Goal: Information Seeking & Learning: Learn about a topic

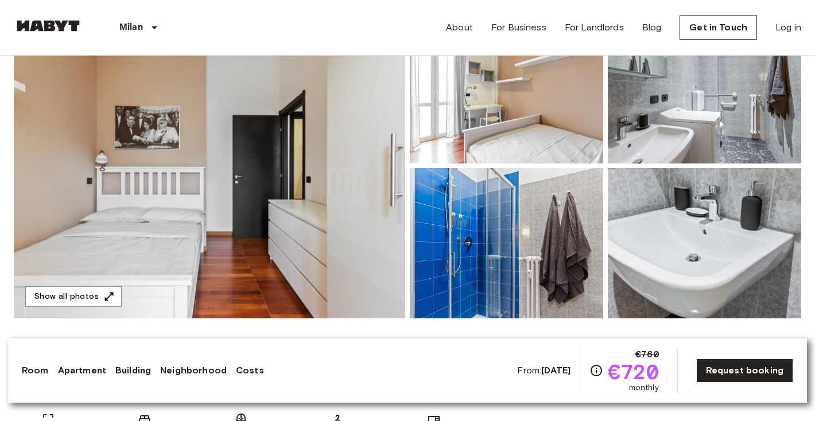
scroll to position [137, 0]
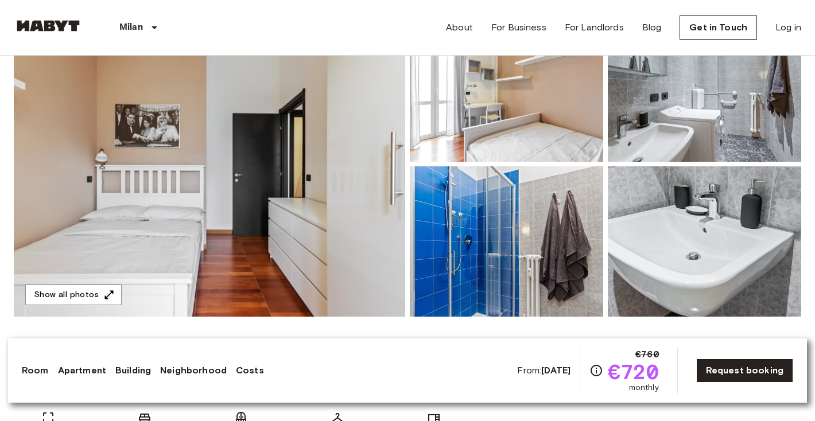
click at [396, 194] on img at bounding box center [209, 163] width 391 height 305
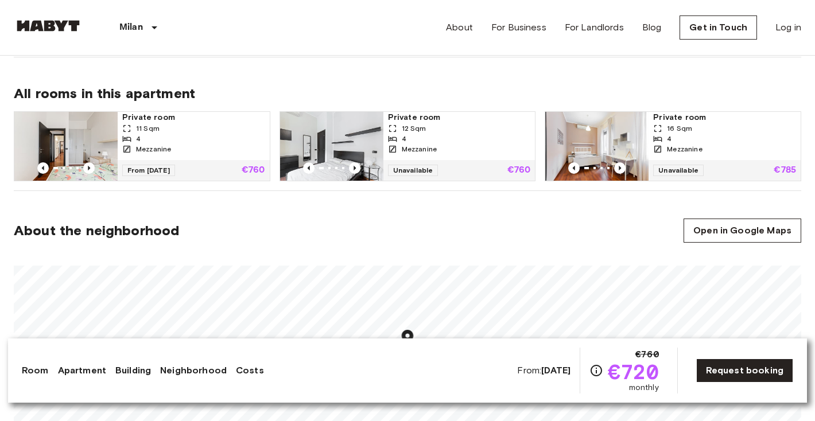
scroll to position [757, 0]
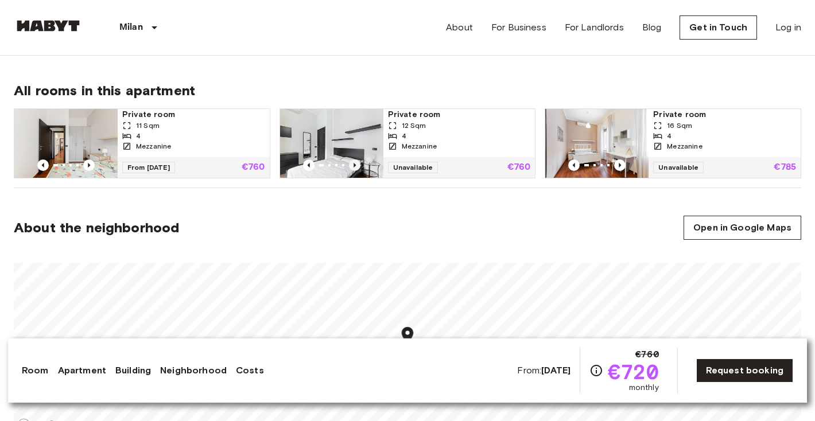
click at [356, 162] on icon "Previous image" at bounding box center [354, 165] width 11 height 11
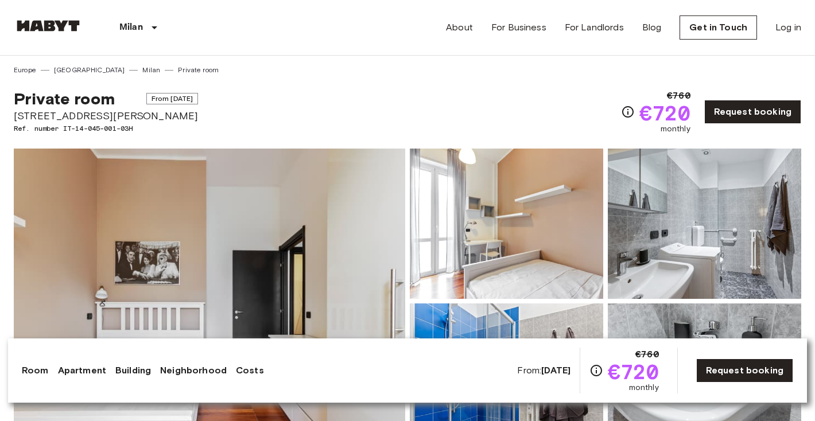
scroll to position [0, 0]
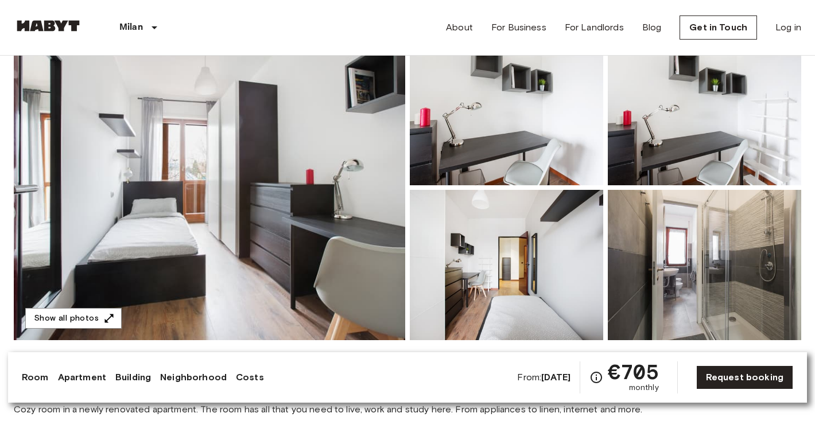
scroll to position [104, 0]
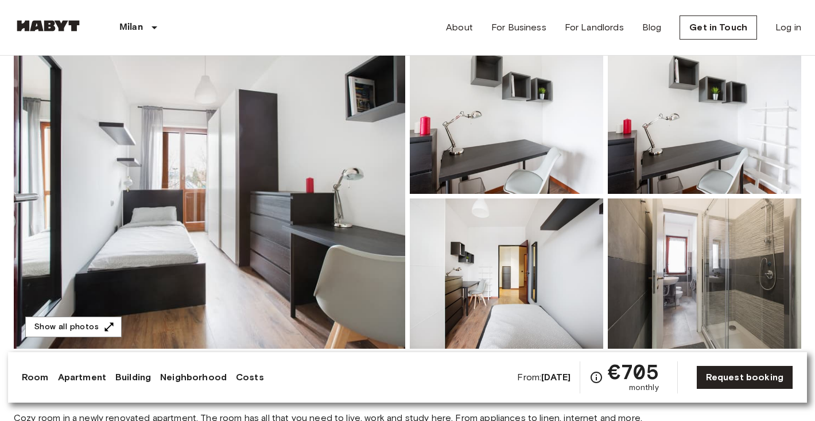
click at [261, 147] on img at bounding box center [209, 196] width 391 height 305
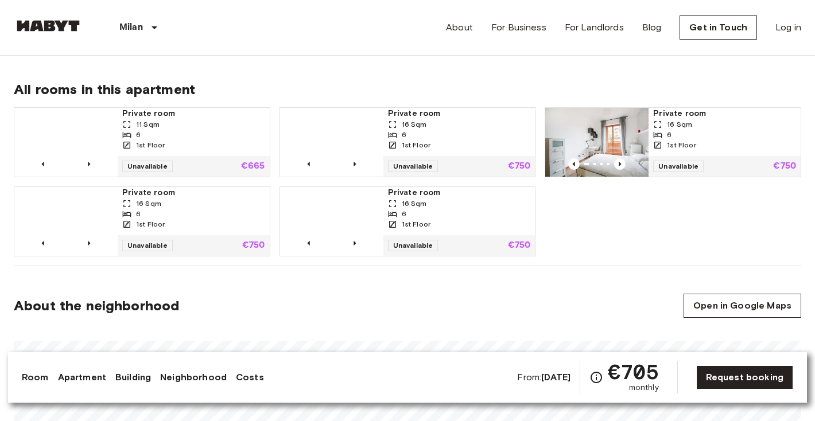
scroll to position [753, 0]
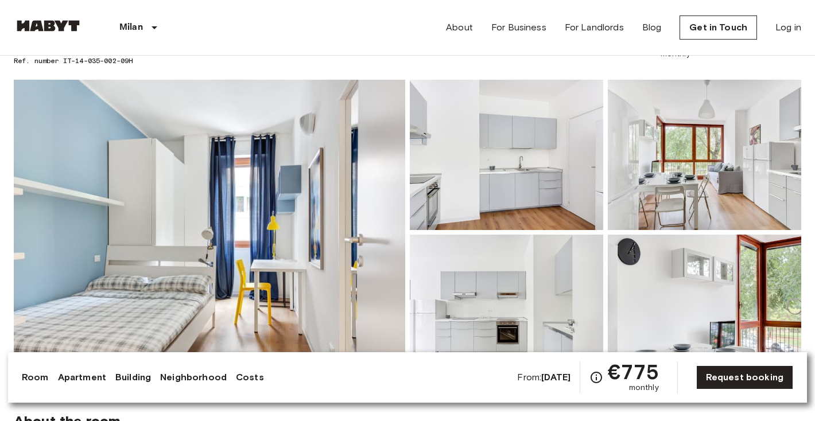
scroll to position [60, 0]
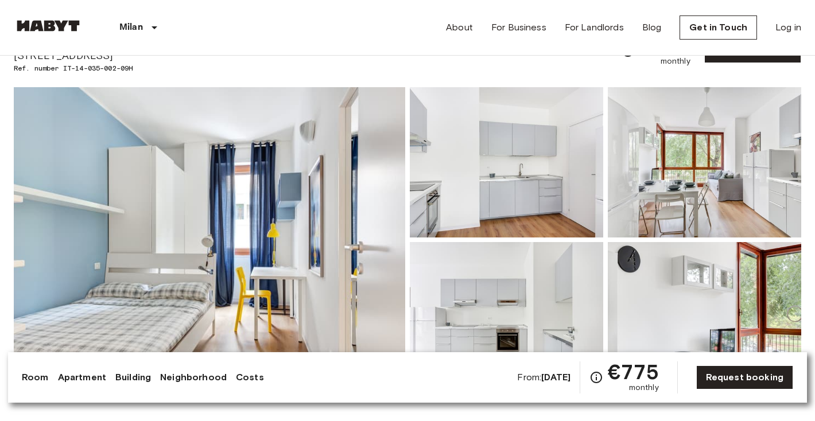
click at [354, 154] on img at bounding box center [209, 239] width 391 height 305
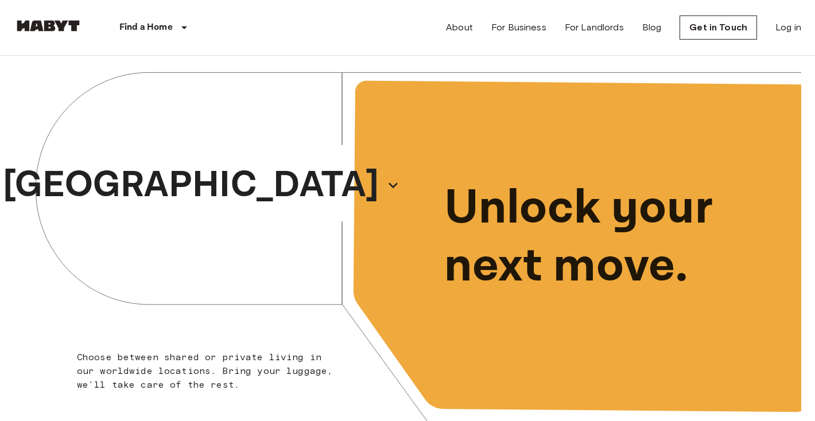
click at [274, 183] on div "[GEOGRAPHIC_DATA]" at bounding box center [211, 185] width 394 height 259
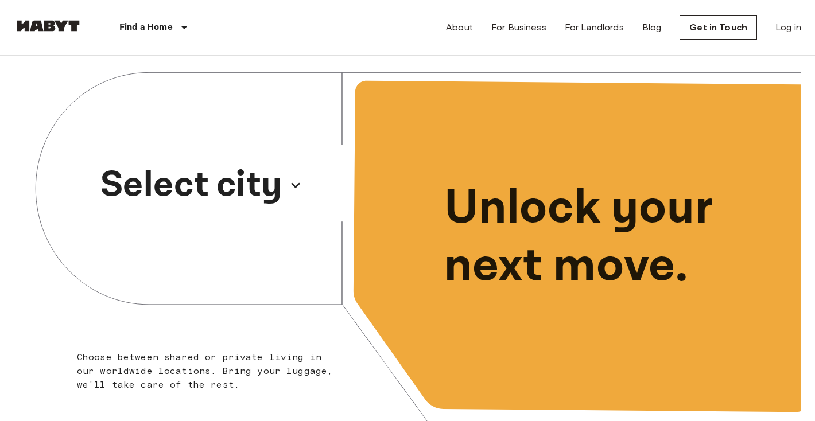
click at [241, 186] on p "Select city" at bounding box center [191, 185] width 182 height 55
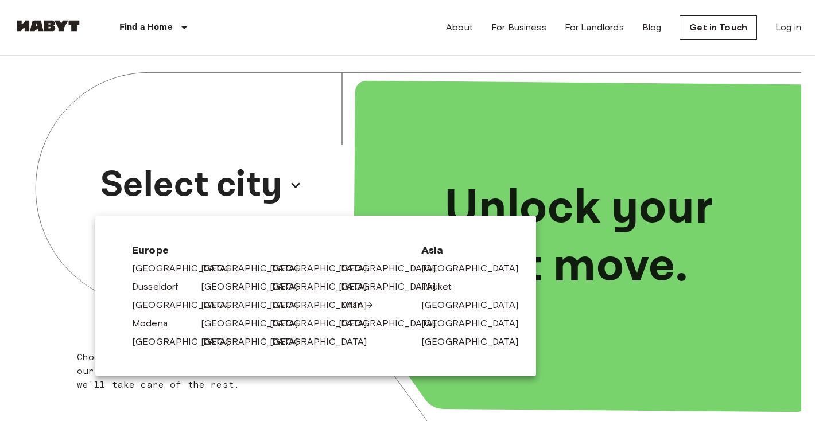
click at [358, 306] on link "Milan" at bounding box center [357, 306] width 33 height 14
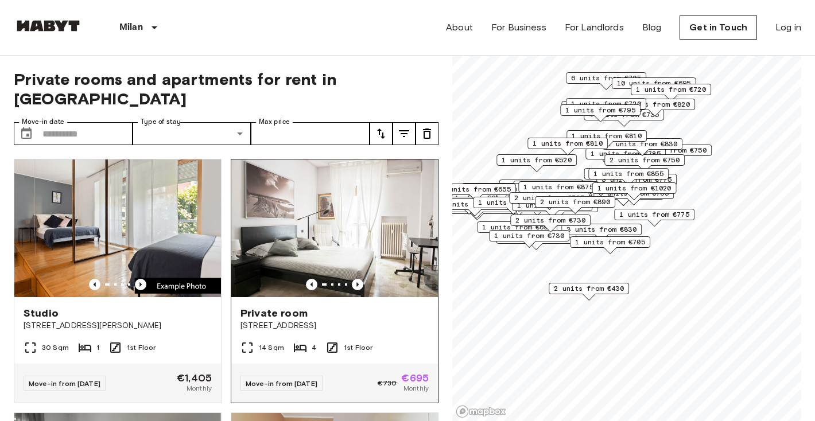
click at [353, 229] on img at bounding box center [334, 229] width 207 height 138
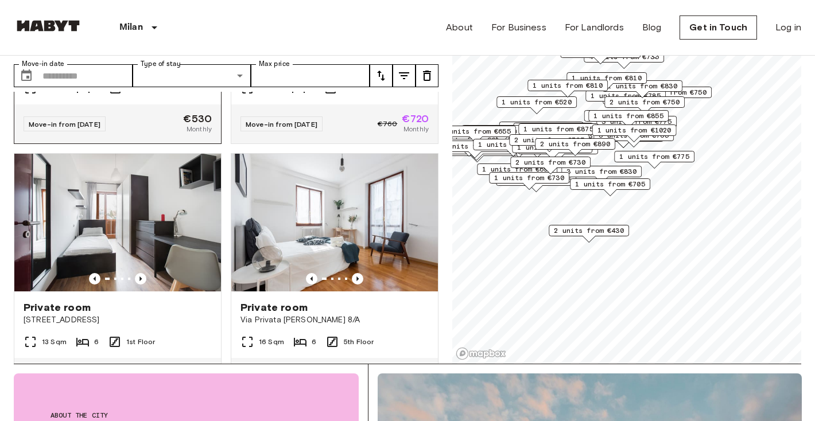
scroll to position [457, 0]
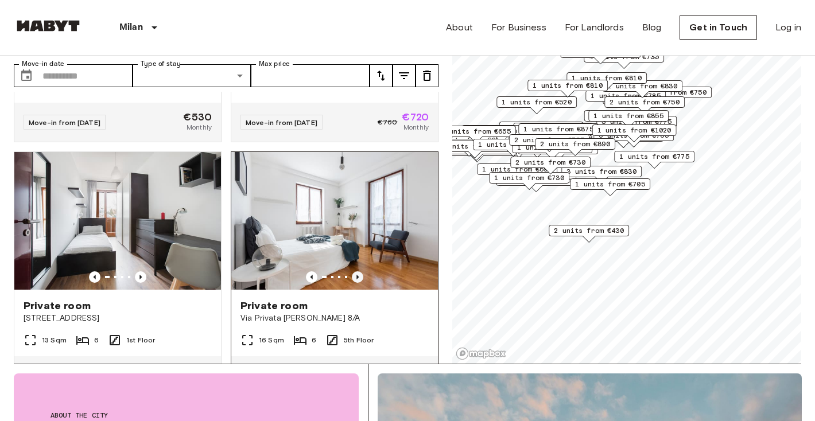
click at [358, 275] on icon "Previous image" at bounding box center [357, 277] width 2 height 5
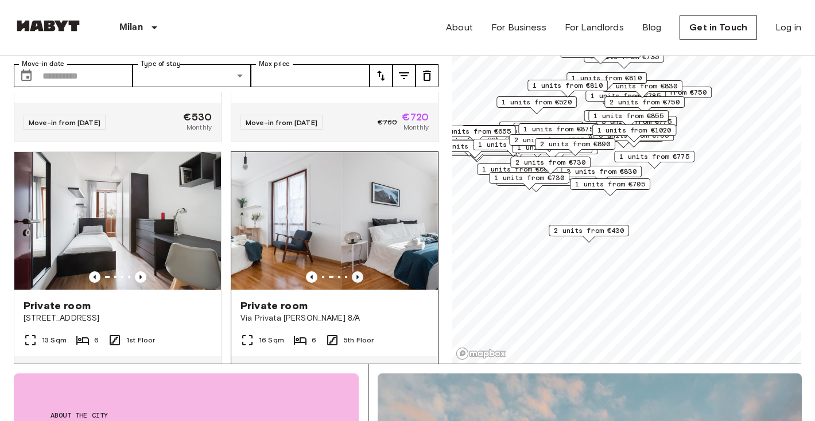
click at [358, 275] on icon "Previous image" at bounding box center [357, 277] width 2 height 5
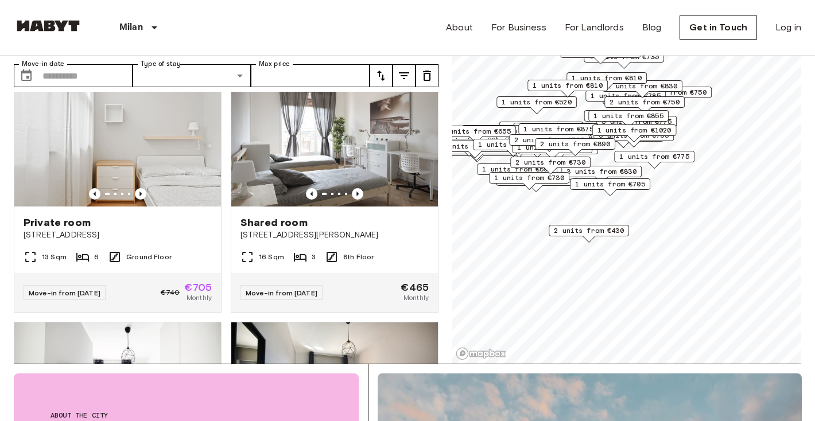
scroll to position [1302, 0]
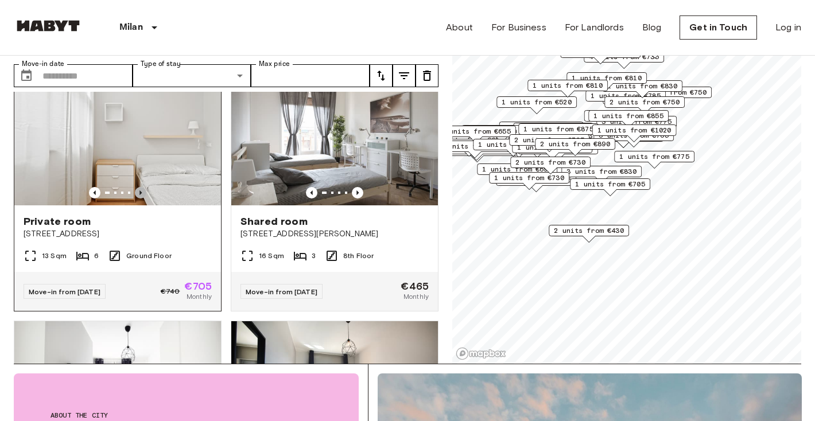
click at [144, 187] on icon "Previous image" at bounding box center [140, 192] width 11 height 11
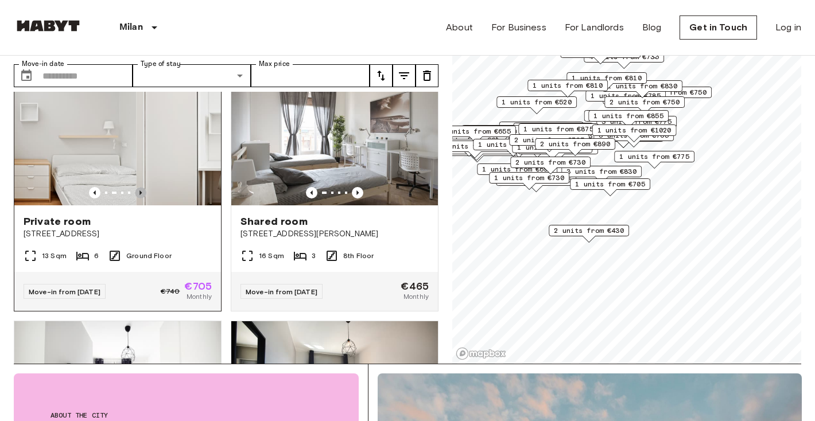
click at [144, 187] on icon "Previous image" at bounding box center [140, 192] width 11 height 11
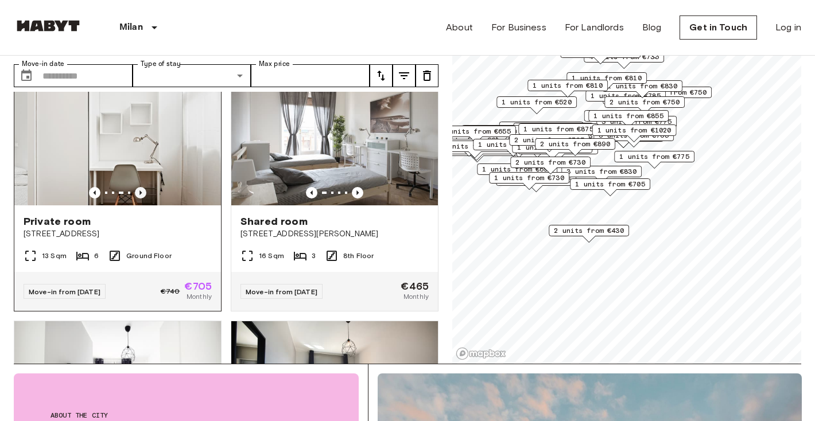
click at [144, 187] on icon "Previous image" at bounding box center [140, 192] width 11 height 11
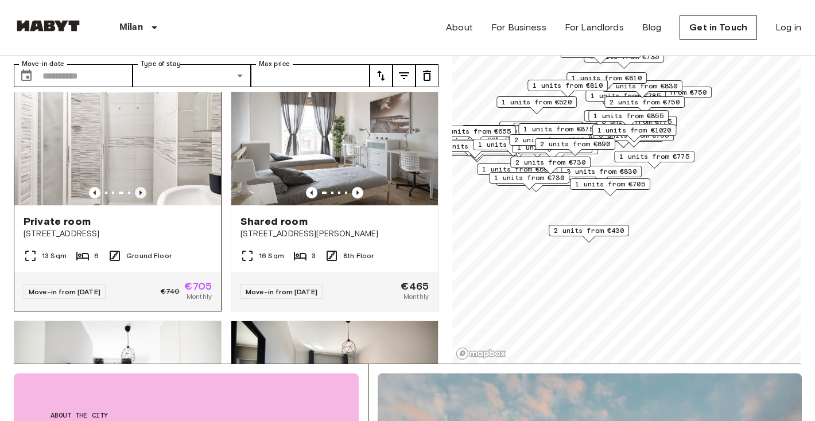
click at [144, 187] on icon "Previous image" at bounding box center [140, 192] width 11 height 11
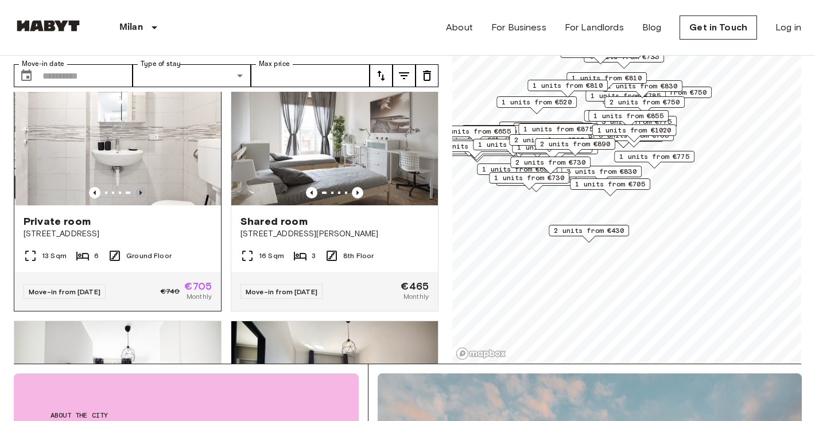
click at [144, 187] on icon "Previous image" at bounding box center [140, 192] width 11 height 11
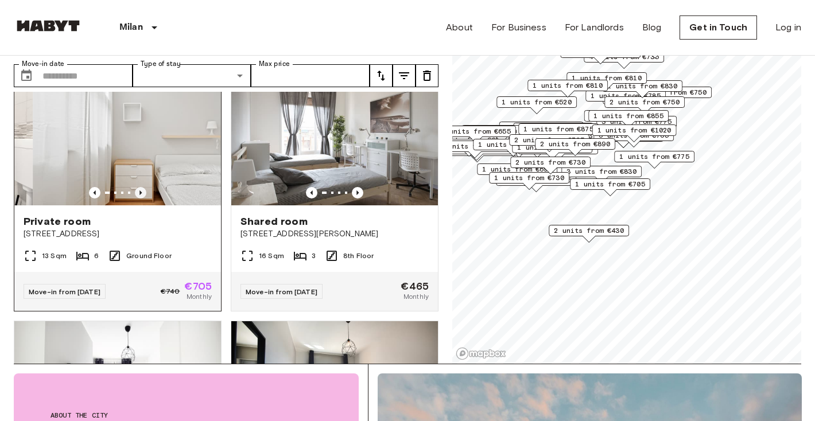
click at [144, 187] on icon "Previous image" at bounding box center [140, 192] width 11 height 11
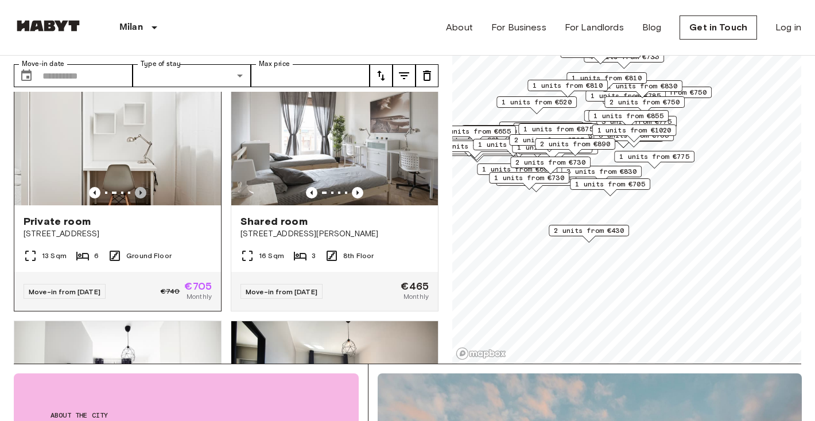
click at [144, 187] on icon "Previous image" at bounding box center [140, 192] width 11 height 11
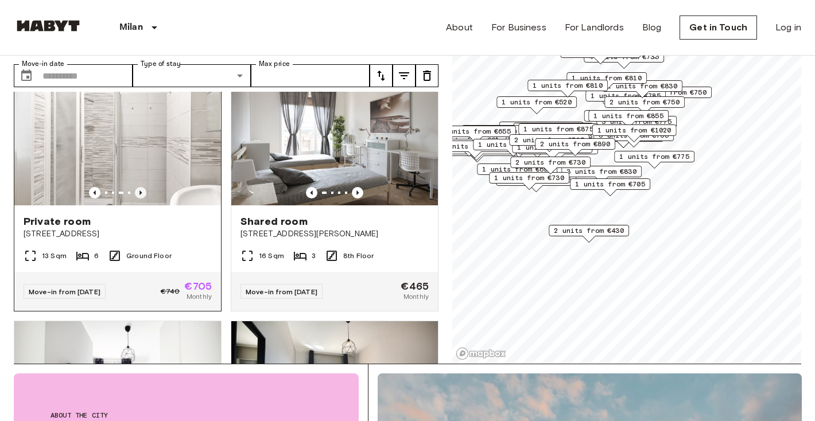
click at [144, 187] on icon "Previous image" at bounding box center [140, 192] width 11 height 11
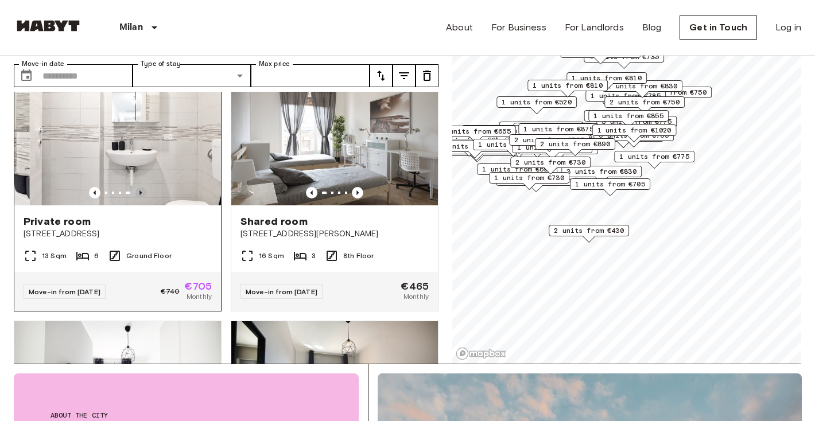
click at [144, 187] on icon "Previous image" at bounding box center [140, 192] width 11 height 11
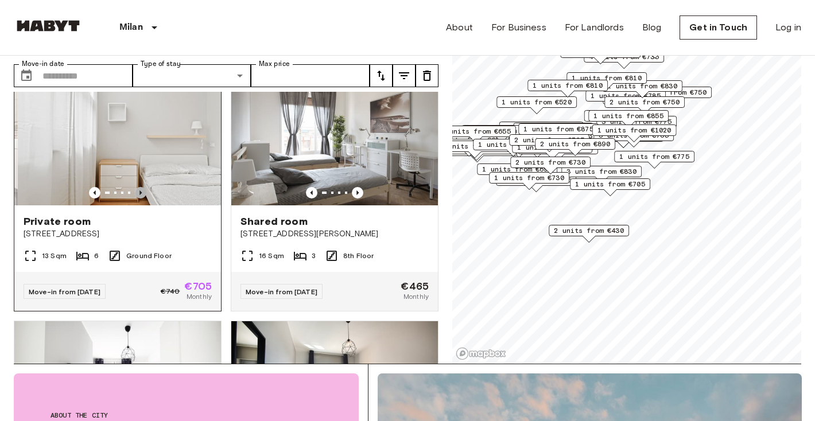
click at [144, 187] on icon "Previous image" at bounding box center [140, 192] width 11 height 11
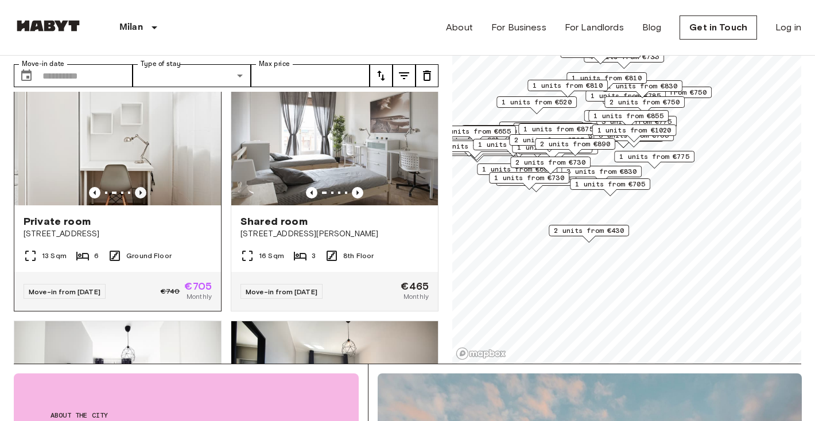
click at [144, 187] on icon "Previous image" at bounding box center [140, 192] width 11 height 11
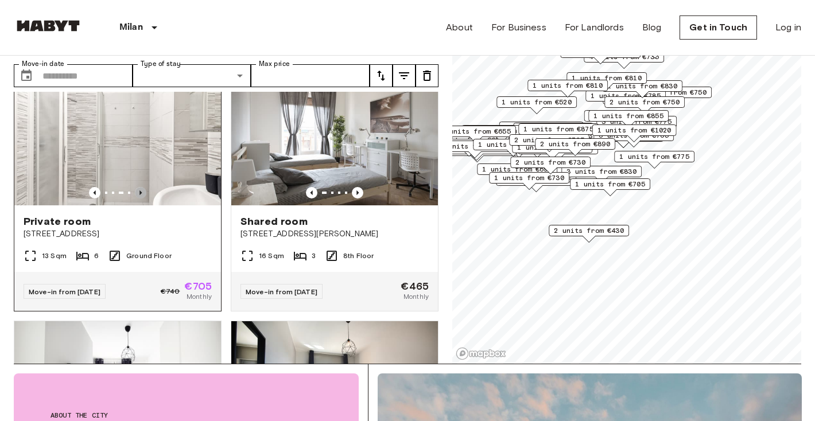
click at [144, 187] on icon "Previous image" at bounding box center [140, 192] width 11 height 11
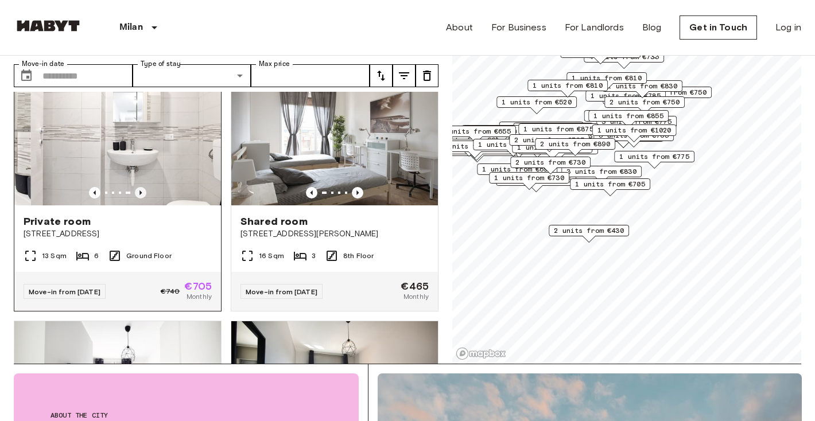
click at [144, 187] on icon "Previous image" at bounding box center [140, 192] width 11 height 11
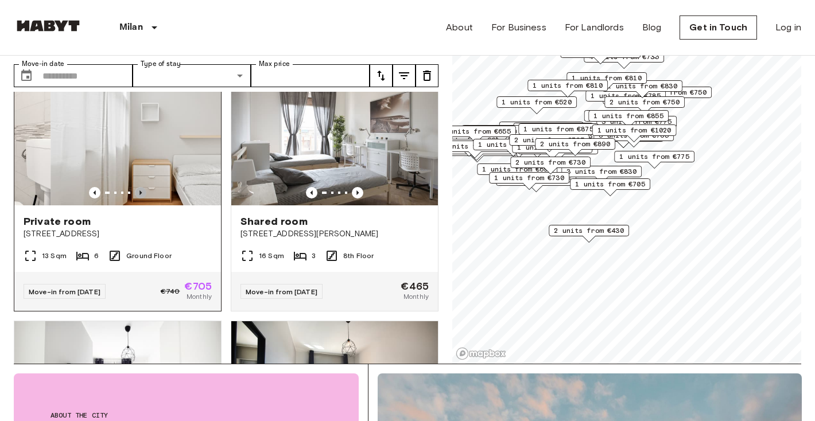
click at [144, 187] on icon "Previous image" at bounding box center [140, 192] width 11 height 11
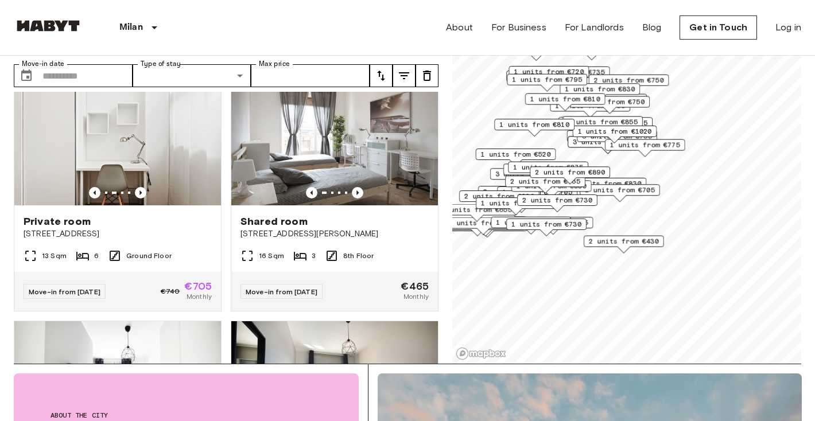
drag, startPoint x: 538, startPoint y: 150, endPoint x: 555, endPoint y: 222, distance: 73.5
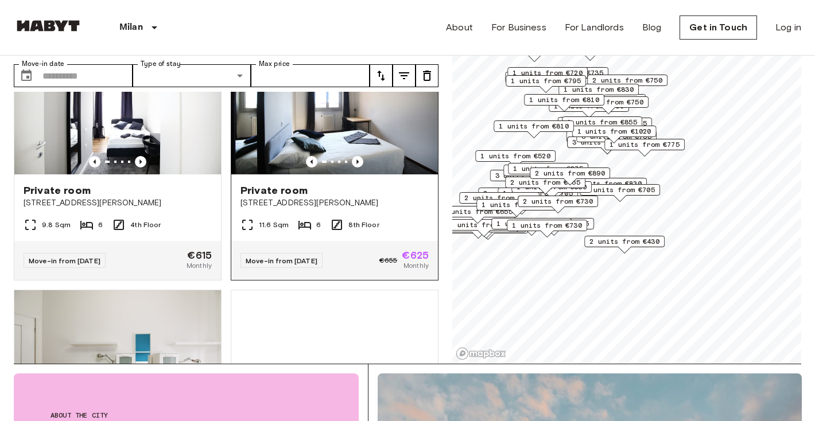
scroll to position [1585, 0]
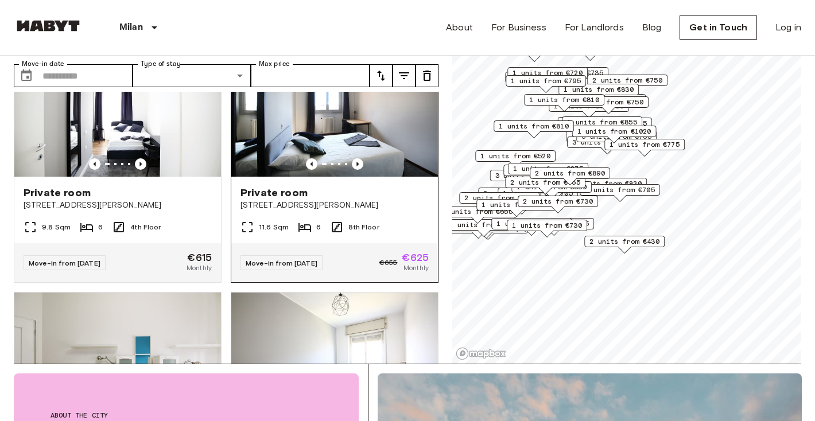
click at [293, 136] on img at bounding box center [334, 108] width 207 height 138
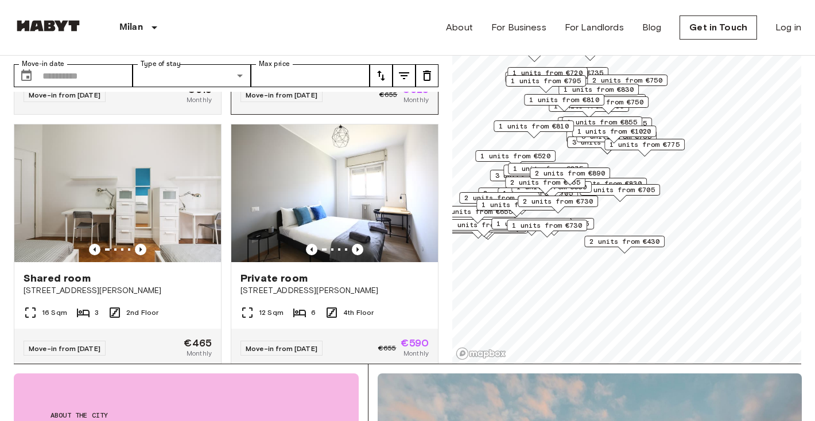
scroll to position [1756, 0]
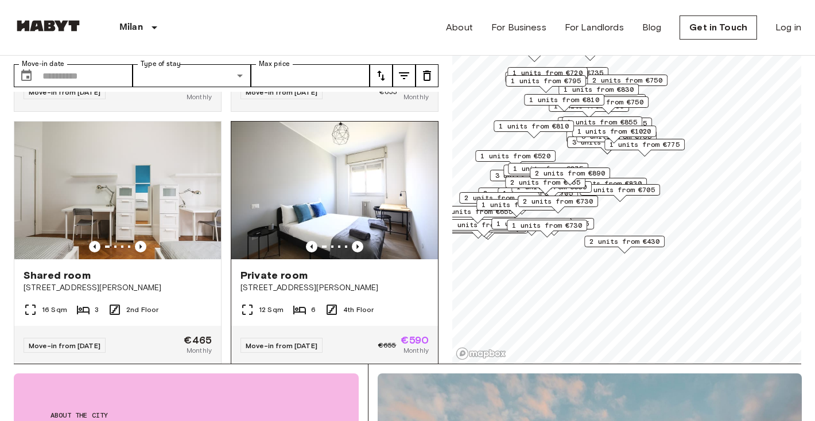
click at [305, 193] on img at bounding box center [334, 191] width 207 height 138
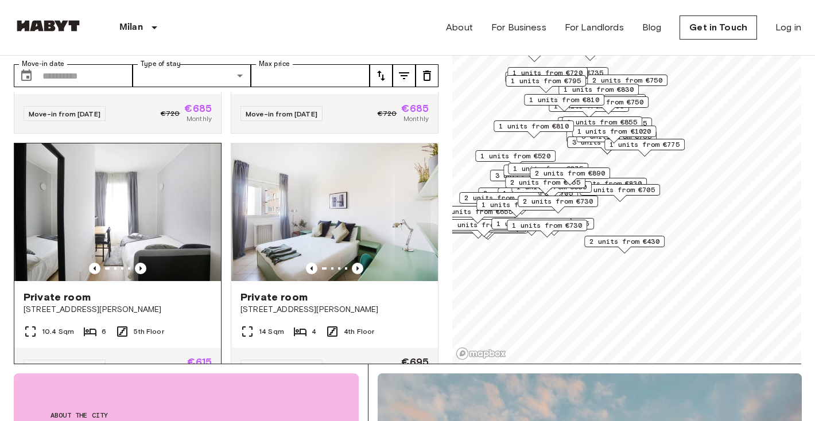
scroll to position [2245, 0]
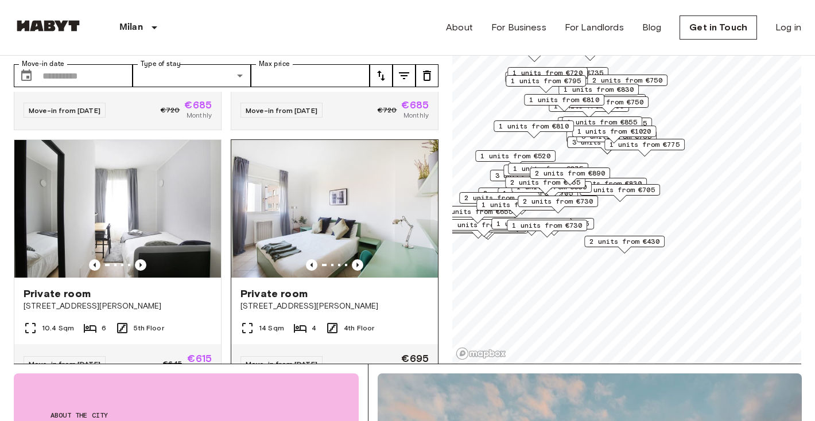
click at [269, 287] on span "Private room" at bounding box center [274, 294] width 67 height 14
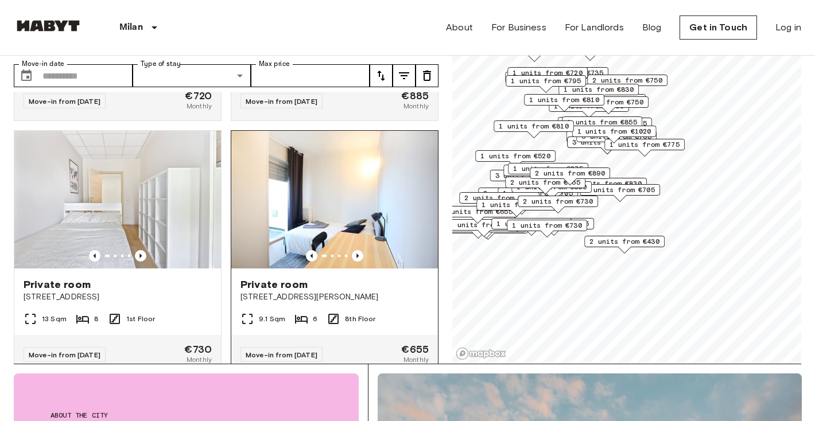
scroll to position [3016, 0]
click at [275, 268] on div "Private room Via Benjamin Constant, 2, 20153 Milano, IT" at bounding box center [334, 290] width 207 height 44
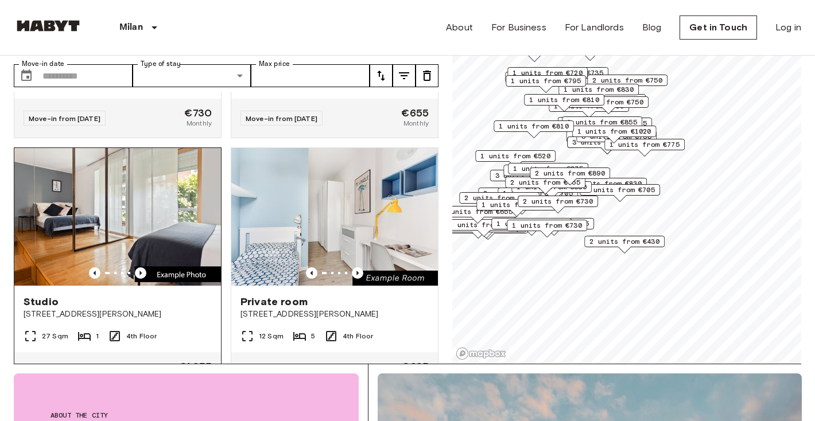
scroll to position [3269, 0]
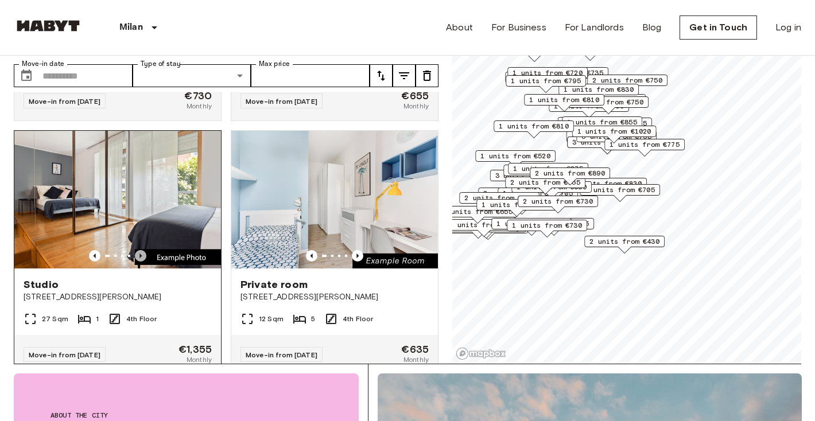
click at [139, 250] on icon "Previous image" at bounding box center [140, 255] width 11 height 11
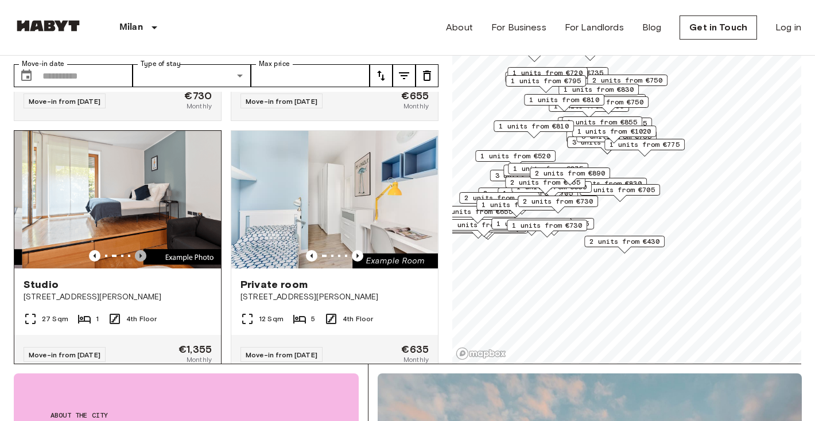
click at [139, 250] on icon "Previous image" at bounding box center [140, 255] width 11 height 11
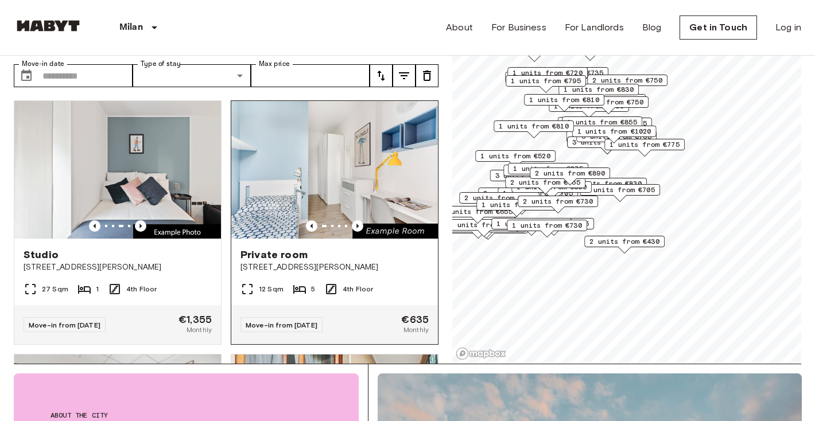
scroll to position [3297, 0]
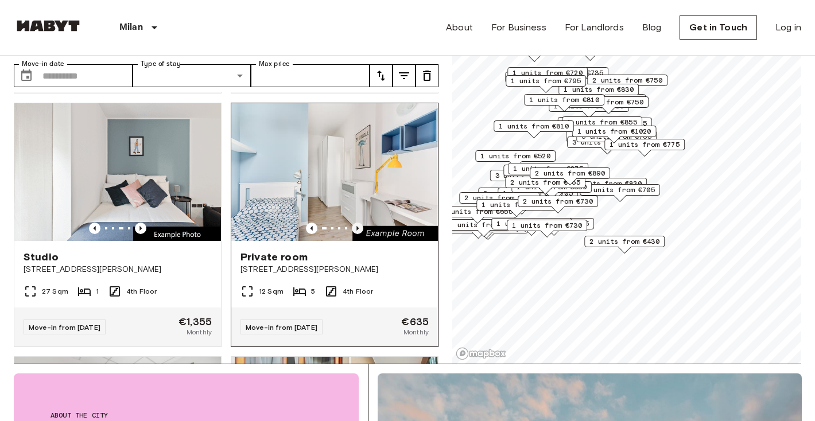
click at [358, 223] on icon "Previous image" at bounding box center [357, 228] width 11 height 11
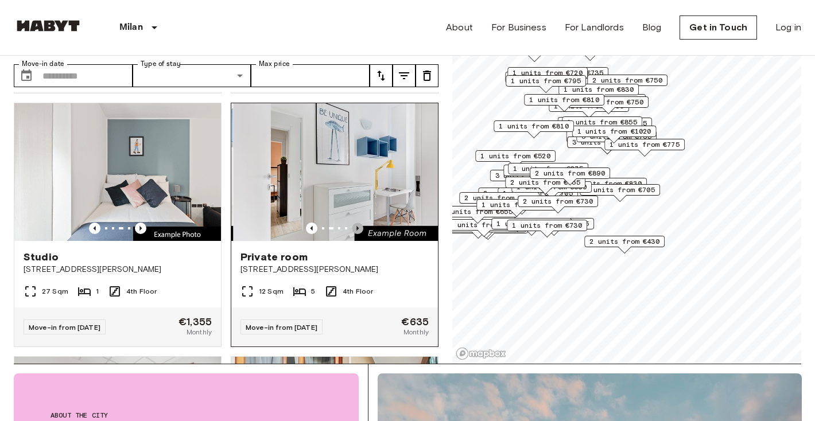
click at [358, 223] on icon "Previous image" at bounding box center [357, 228] width 11 height 11
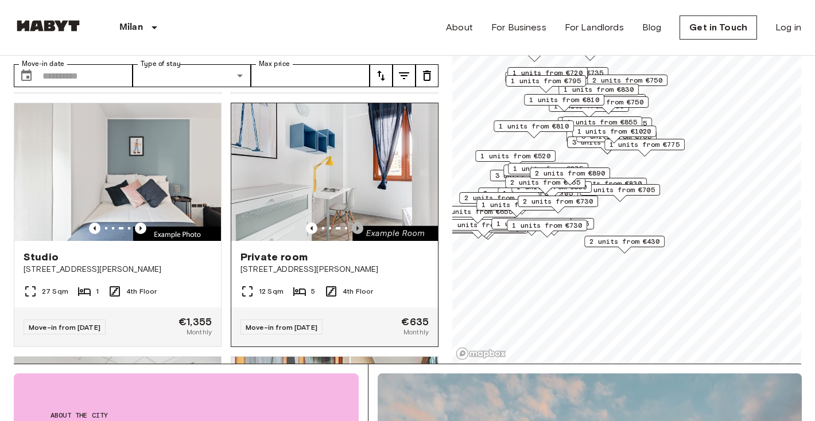
click at [358, 223] on icon "Previous image" at bounding box center [357, 228] width 11 height 11
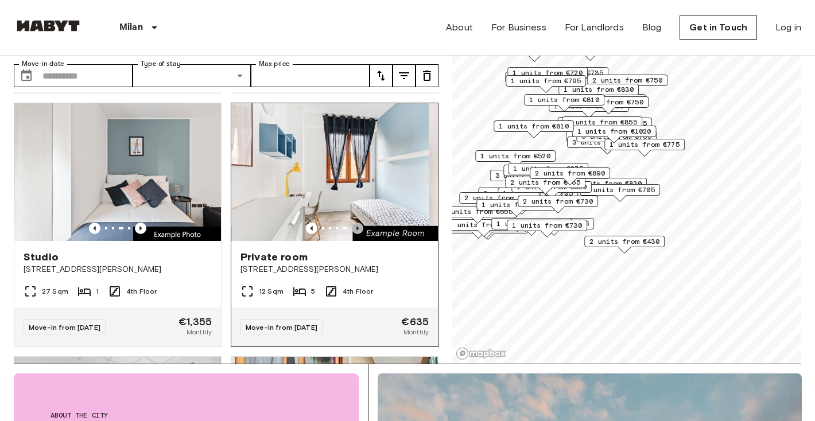
click at [358, 223] on icon "Previous image" at bounding box center [357, 228] width 11 height 11
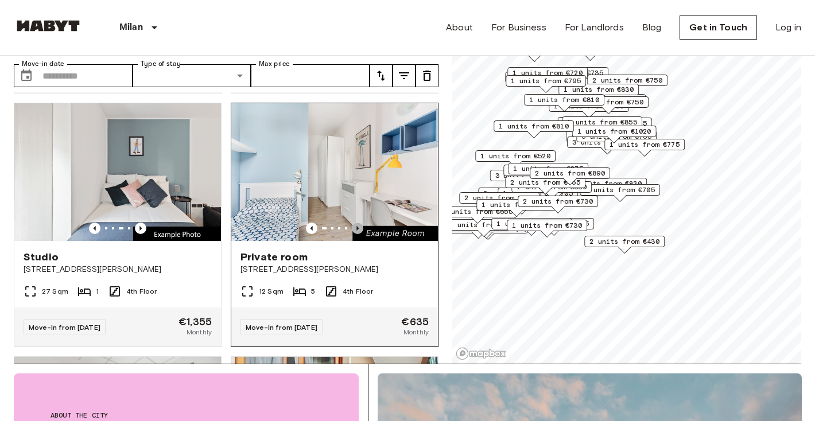
click at [358, 223] on icon "Previous image" at bounding box center [357, 228] width 11 height 11
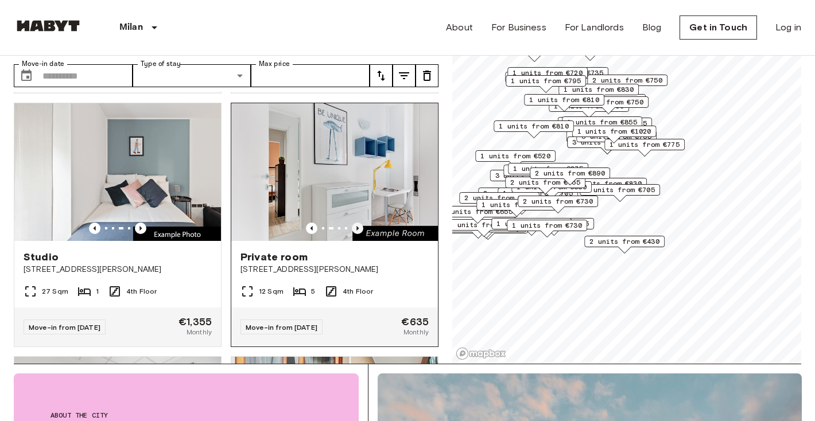
click at [358, 223] on icon "Previous image" at bounding box center [357, 228] width 11 height 11
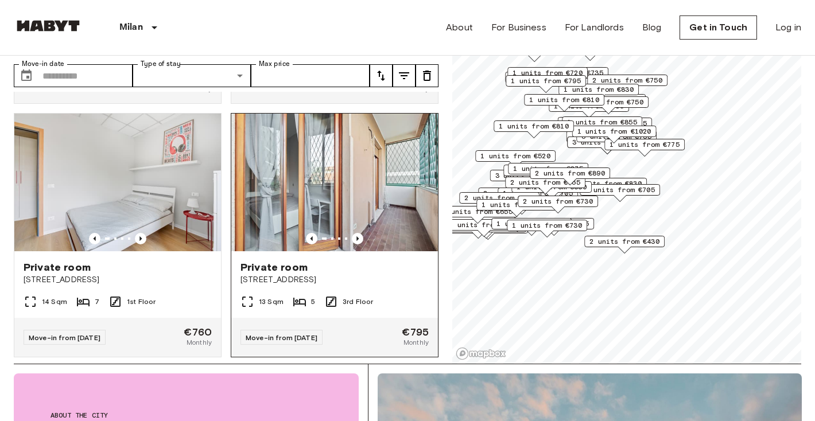
scroll to position [3544, 0]
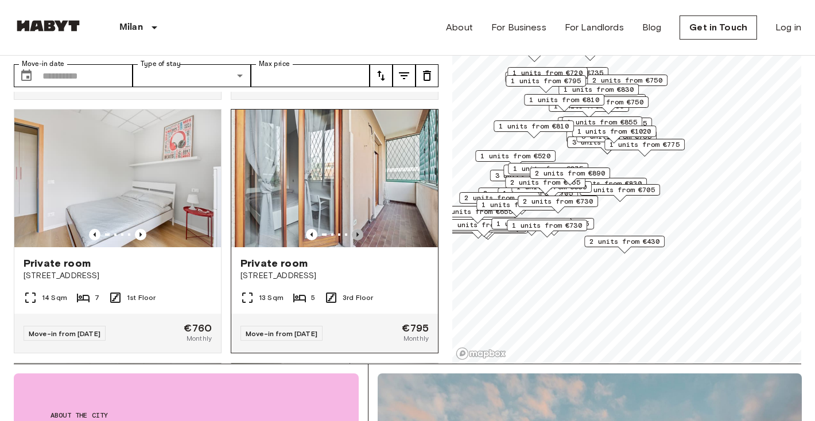
click at [358, 229] on icon "Previous image" at bounding box center [357, 234] width 11 height 11
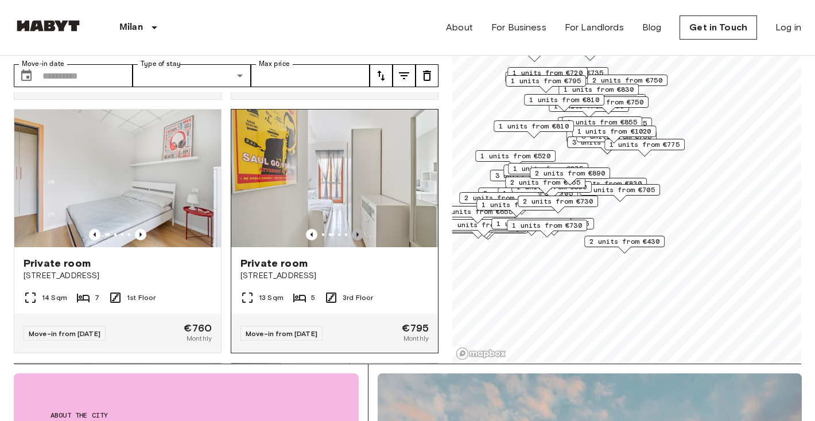
click at [358, 229] on icon "Previous image" at bounding box center [357, 234] width 11 height 11
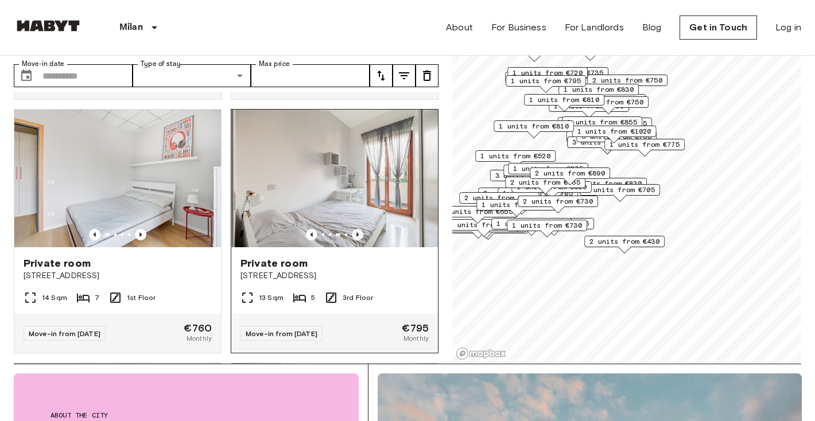
click at [358, 229] on icon "Previous image" at bounding box center [357, 234] width 11 height 11
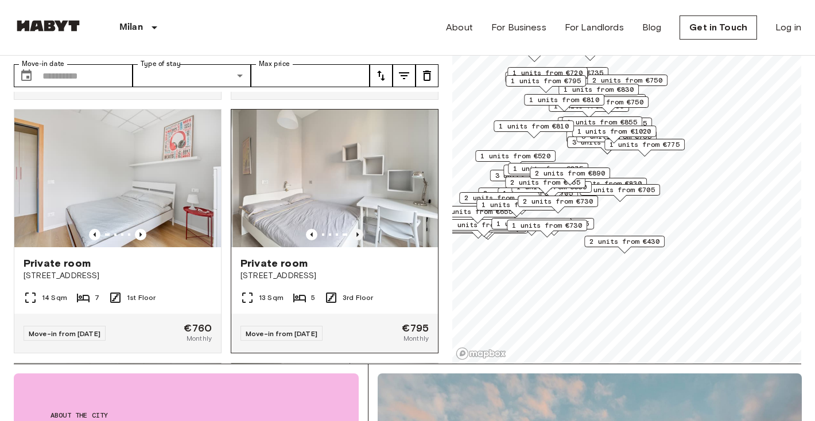
click at [358, 229] on icon "Previous image" at bounding box center [357, 234] width 11 height 11
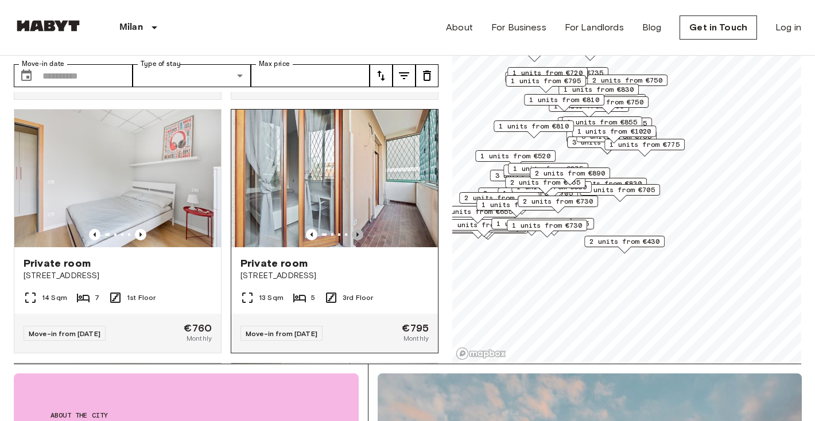
click at [358, 229] on icon "Previous image" at bounding box center [357, 234] width 11 height 11
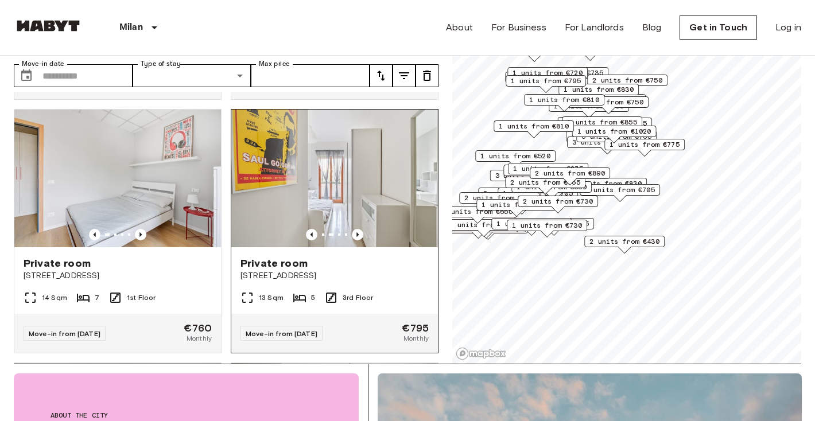
click at [328, 270] on span "Via Orti 29" at bounding box center [335, 275] width 188 height 11
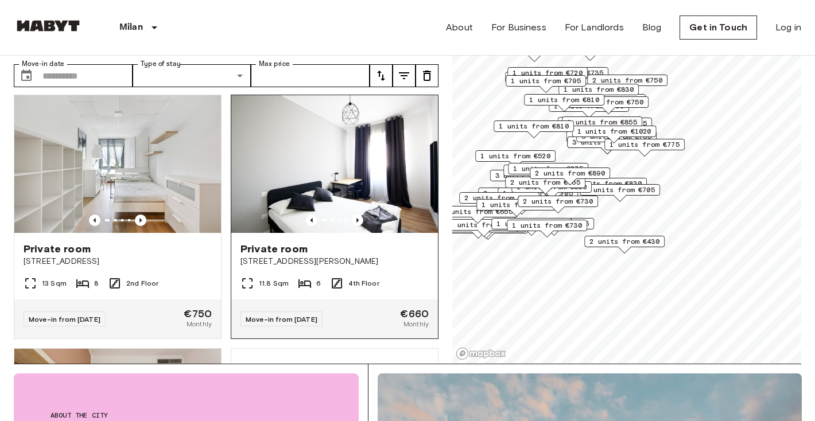
scroll to position [3812, 0]
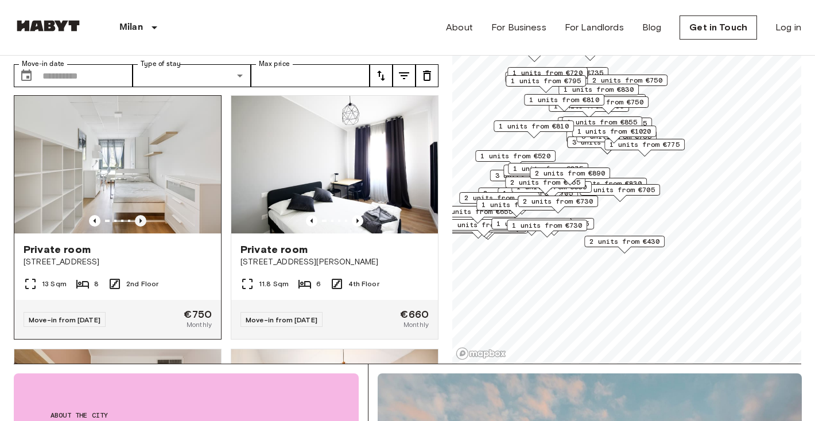
click at [141, 215] on icon "Previous image" at bounding box center [140, 220] width 11 height 11
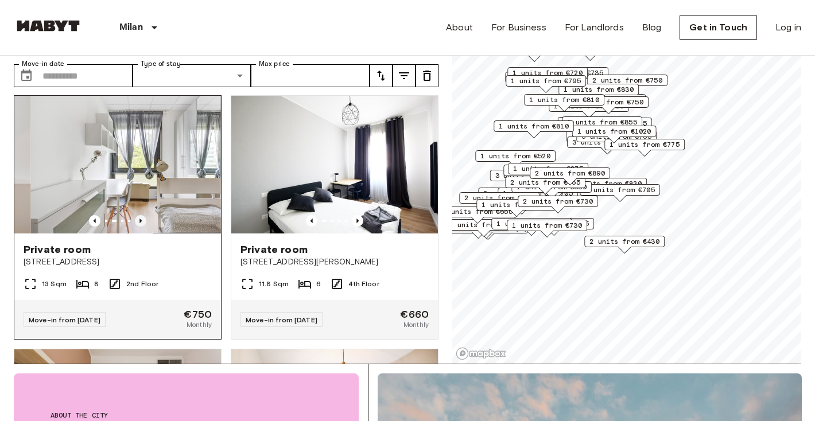
click at [141, 215] on icon "Previous image" at bounding box center [140, 220] width 11 height 11
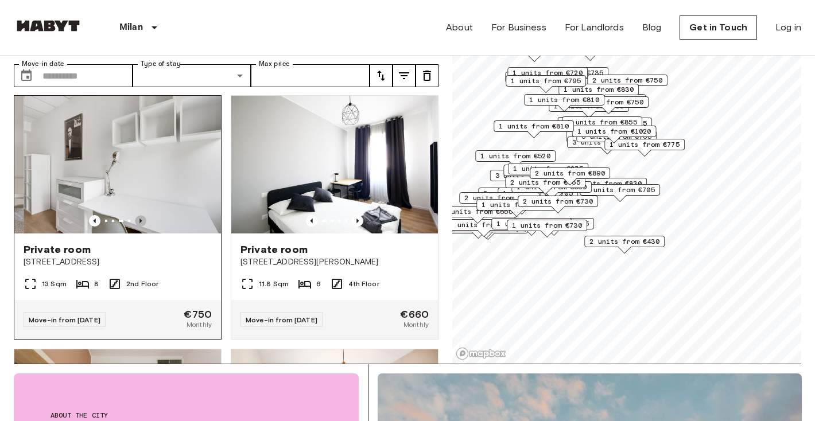
click at [141, 215] on icon "Previous image" at bounding box center [140, 220] width 11 height 11
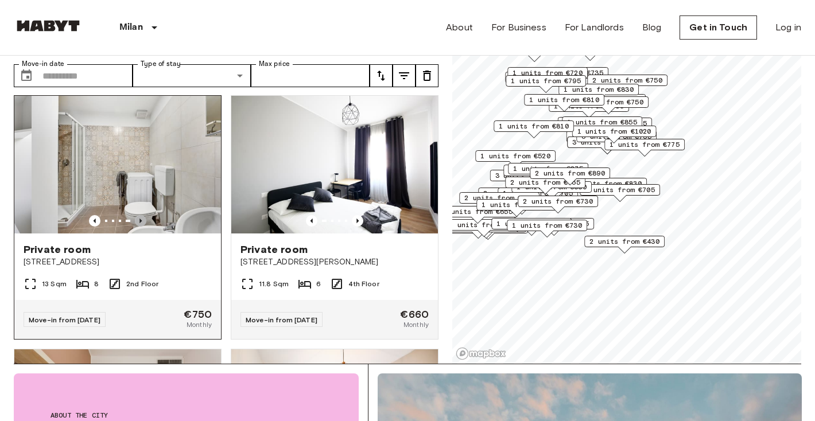
click at [141, 215] on icon "Previous image" at bounding box center [140, 220] width 11 height 11
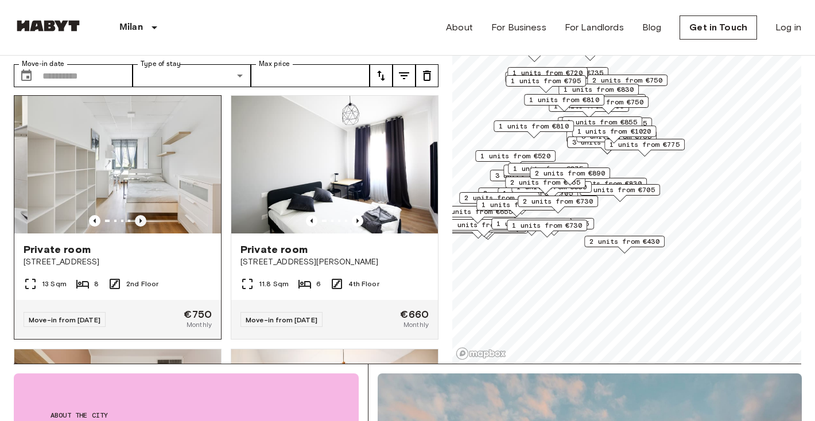
click at [141, 215] on icon "Previous image" at bounding box center [140, 220] width 11 height 11
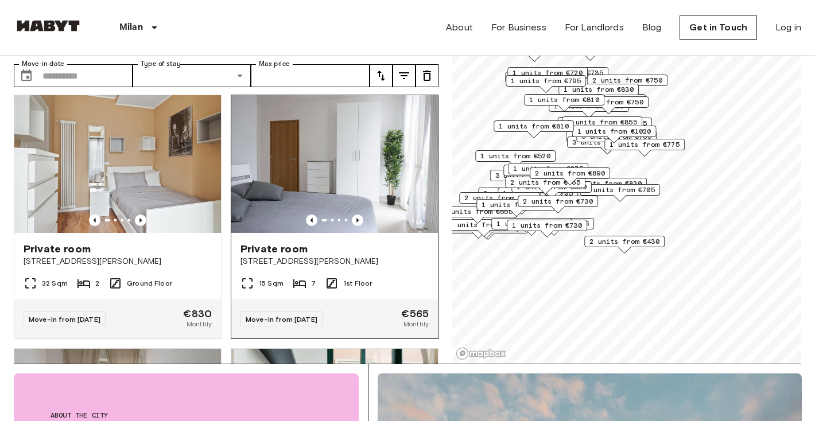
scroll to position [5082, 0]
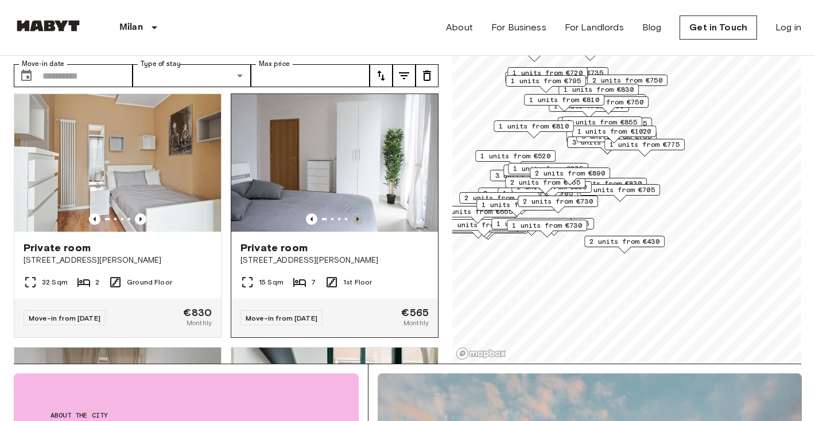
click at [355, 214] on icon "Previous image" at bounding box center [357, 219] width 11 height 11
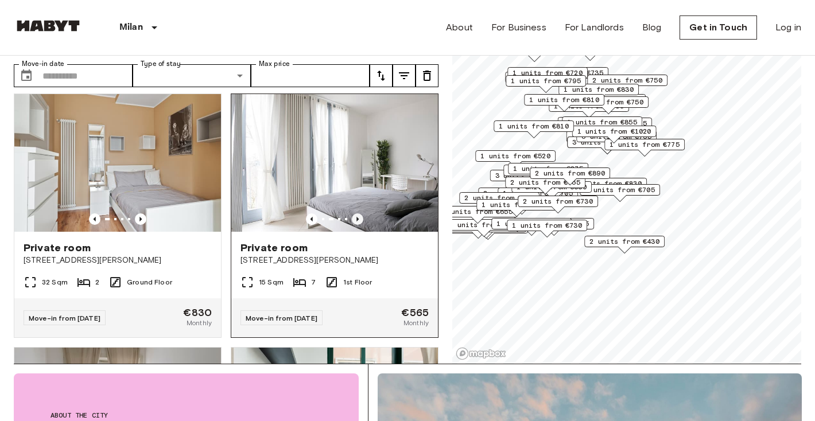
click at [355, 214] on icon "Previous image" at bounding box center [357, 219] width 11 height 11
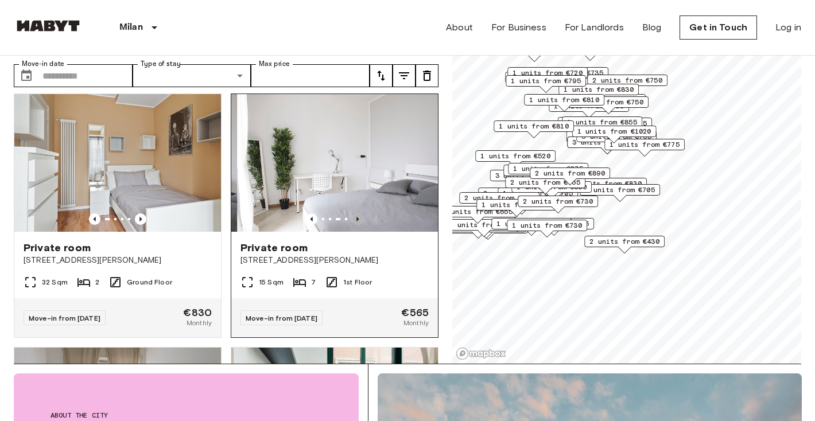
click at [355, 214] on icon "Previous image" at bounding box center [357, 219] width 11 height 11
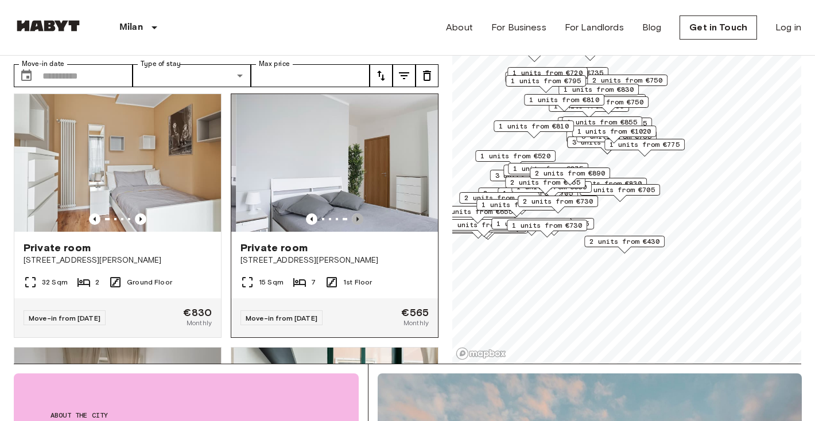
click at [355, 214] on icon "Previous image" at bounding box center [357, 219] width 11 height 11
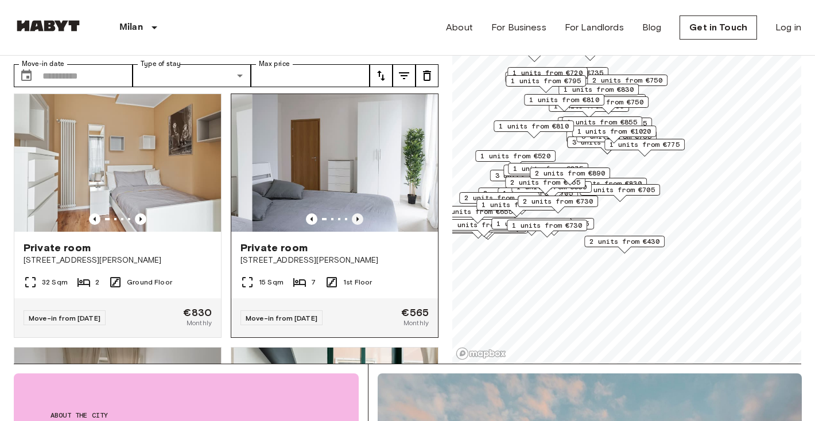
click at [355, 214] on icon "Previous image" at bounding box center [357, 219] width 11 height 11
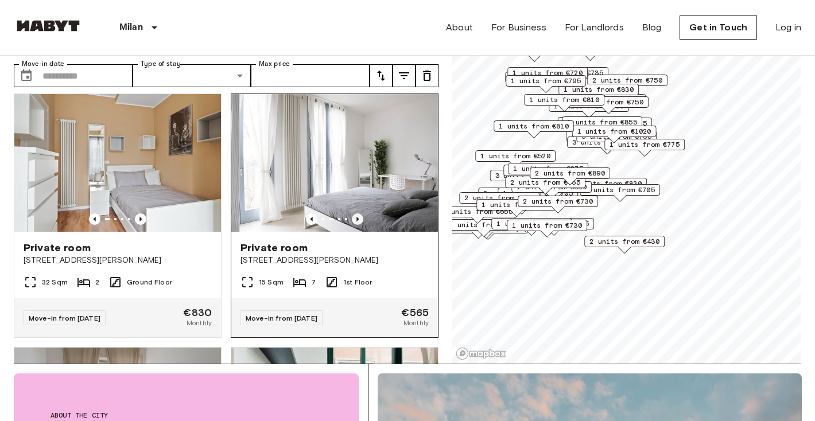
click at [355, 214] on icon "Previous image" at bounding box center [357, 219] width 11 height 11
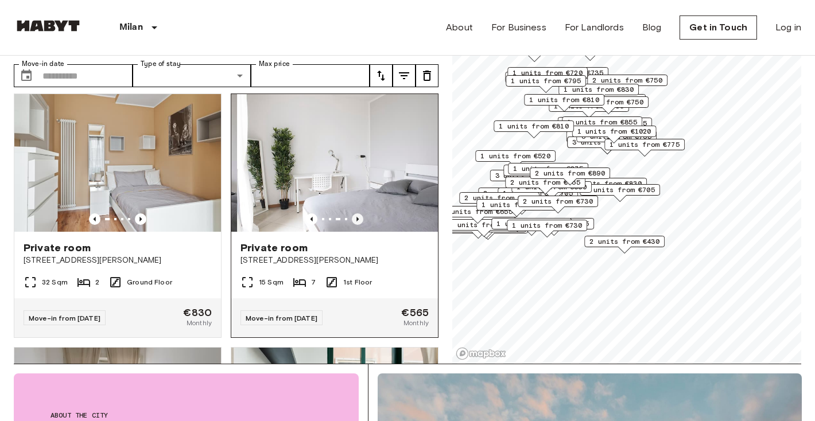
click at [355, 214] on icon "Previous image" at bounding box center [357, 219] width 11 height 11
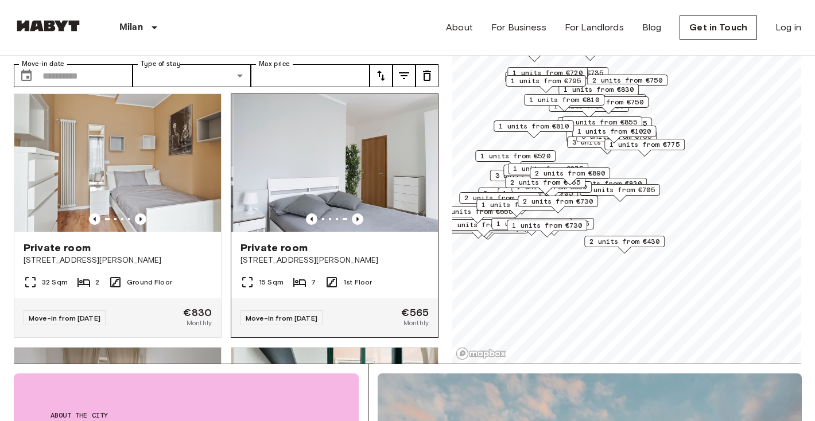
click at [317, 255] on span "Via Giuseppe De Finetti 13" at bounding box center [335, 260] width 188 height 11
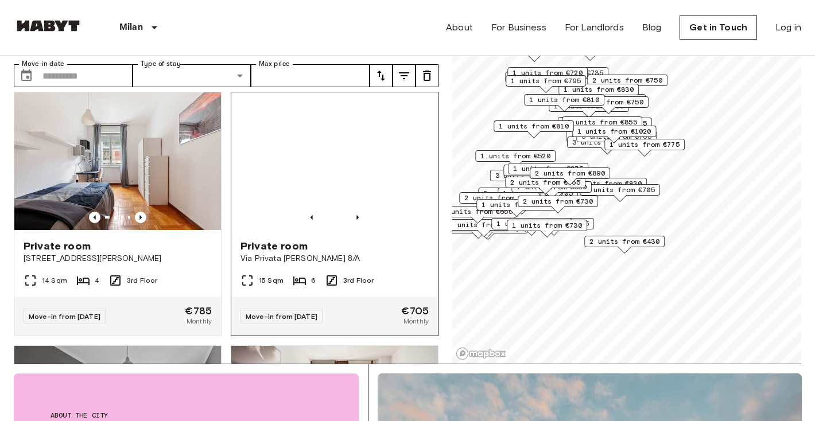
scroll to position [6110, 0]
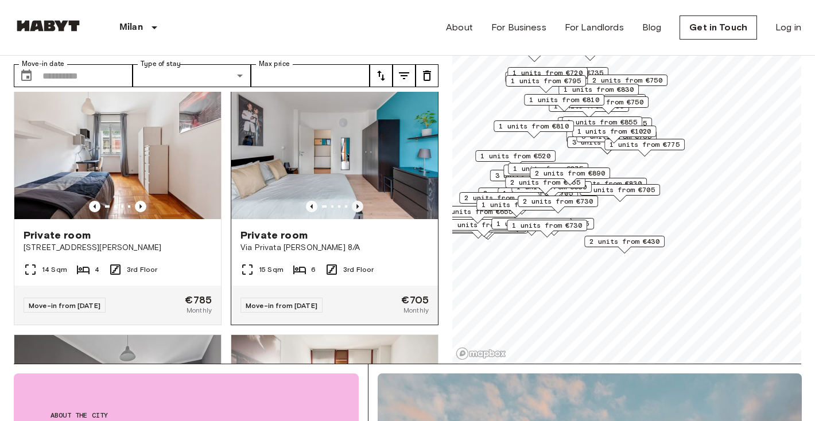
click at [358, 201] on icon "Previous image" at bounding box center [357, 206] width 11 height 11
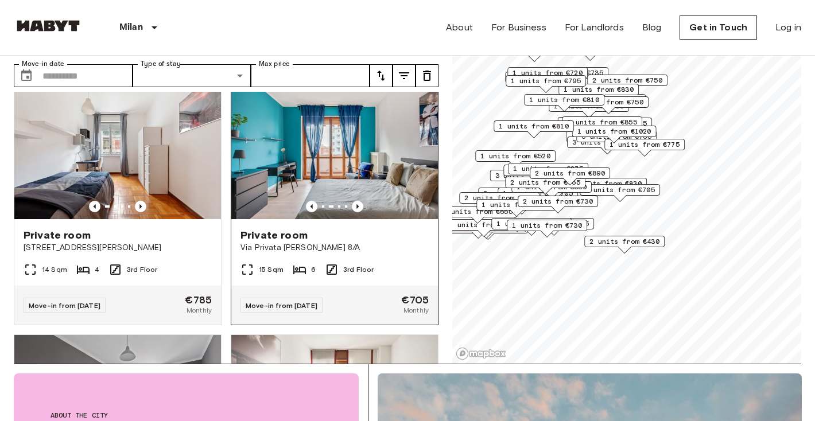
click at [351, 219] on div "Private room Via Privata Mauro Rota 8/A" at bounding box center [334, 241] width 207 height 44
click at [357, 204] on icon "Previous image" at bounding box center [357, 206] width 2 height 5
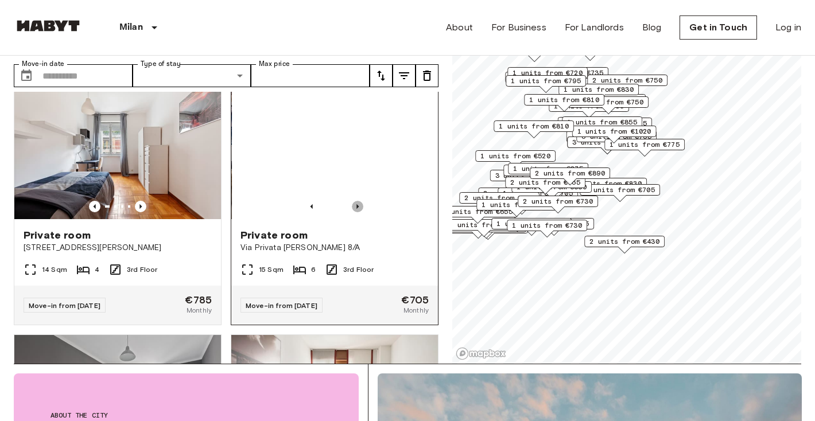
click at [357, 204] on icon "Previous image" at bounding box center [357, 206] width 2 height 5
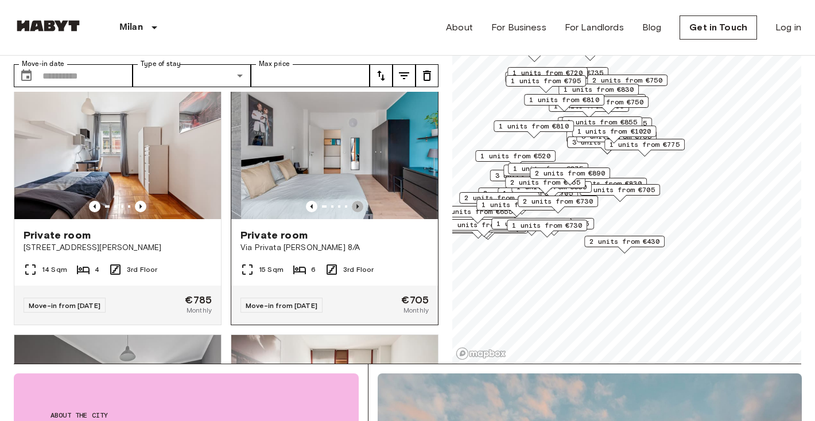
click at [357, 204] on icon "Previous image" at bounding box center [357, 206] width 2 height 5
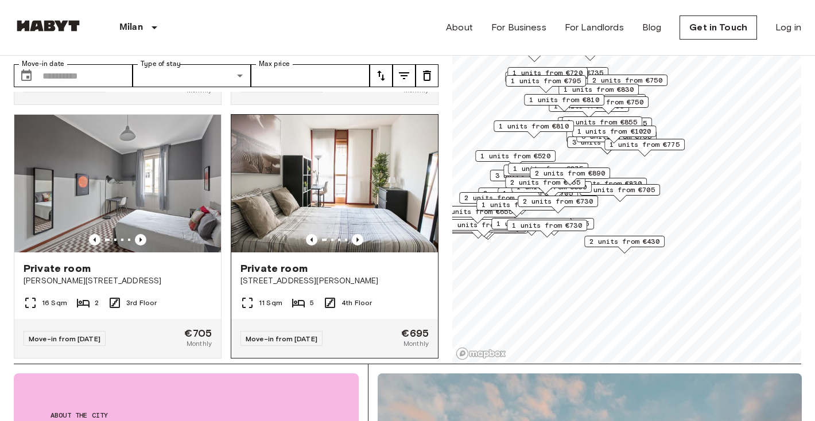
scroll to position [6331, 0]
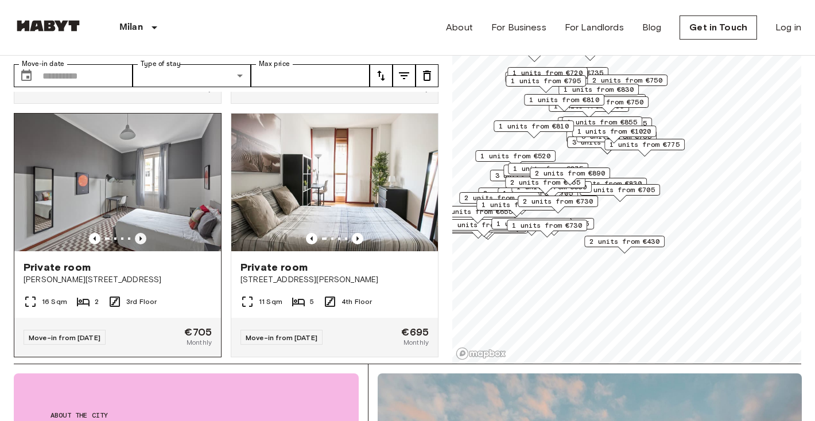
click at [135, 233] on icon "Previous image" at bounding box center [140, 238] width 11 height 11
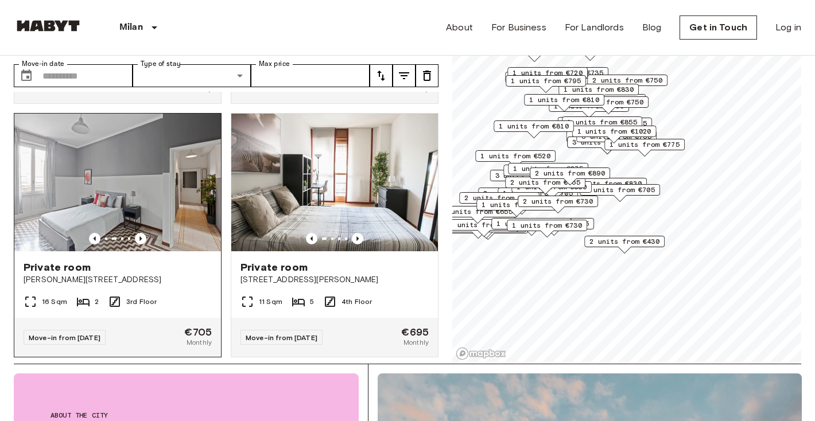
scroll to position [6335, 0]
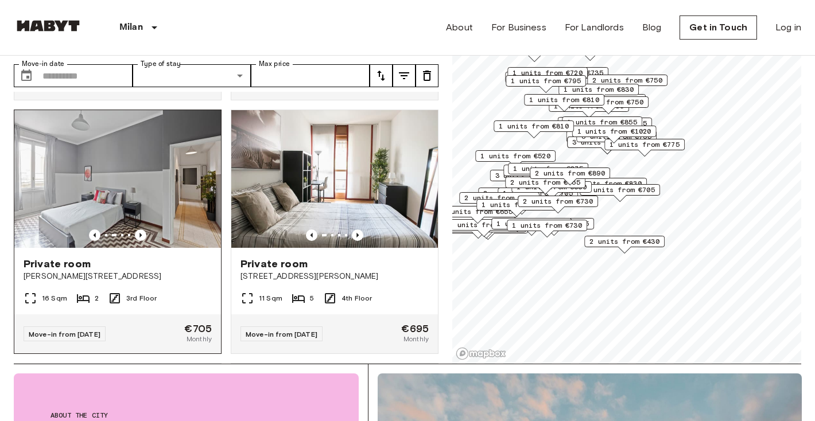
click at [155, 248] on div "Private room Viale Giovanni Da Cermenate 18" at bounding box center [117, 270] width 207 height 44
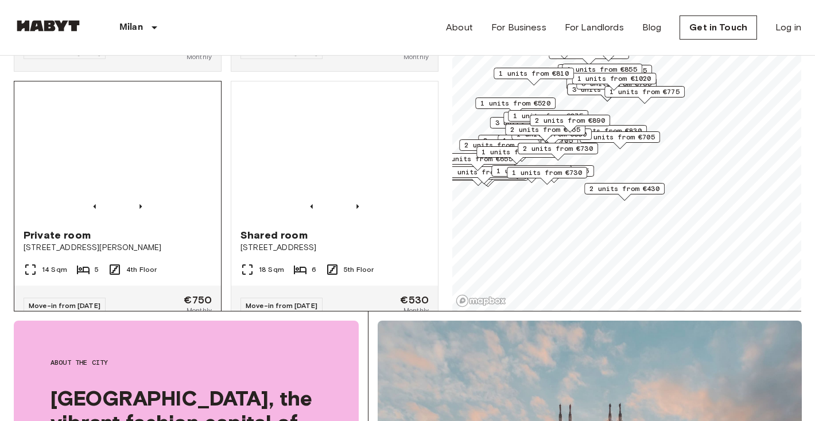
scroll to position [6560, 0]
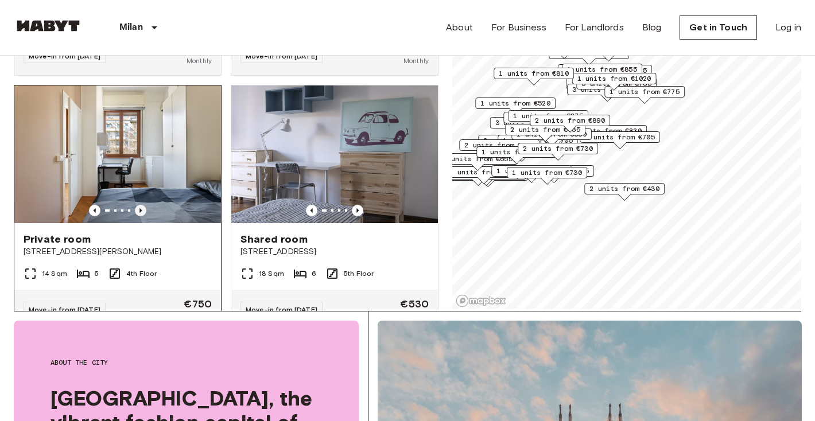
click at [142, 205] on icon "Previous image" at bounding box center [140, 210] width 11 height 11
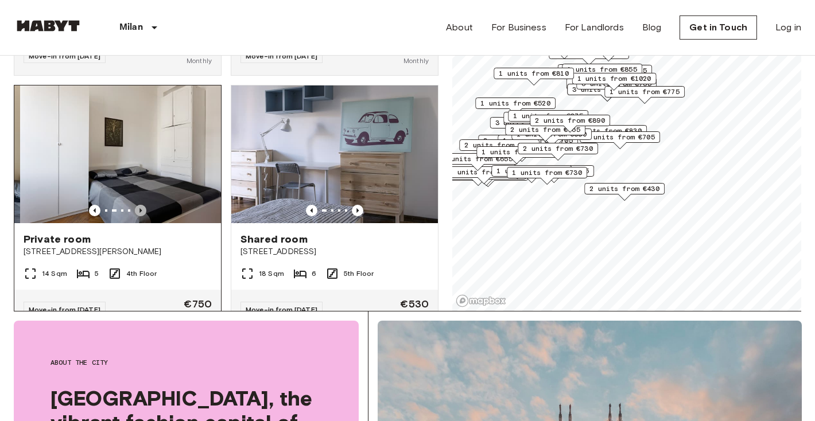
click at [142, 205] on icon "Previous image" at bounding box center [140, 210] width 11 height 11
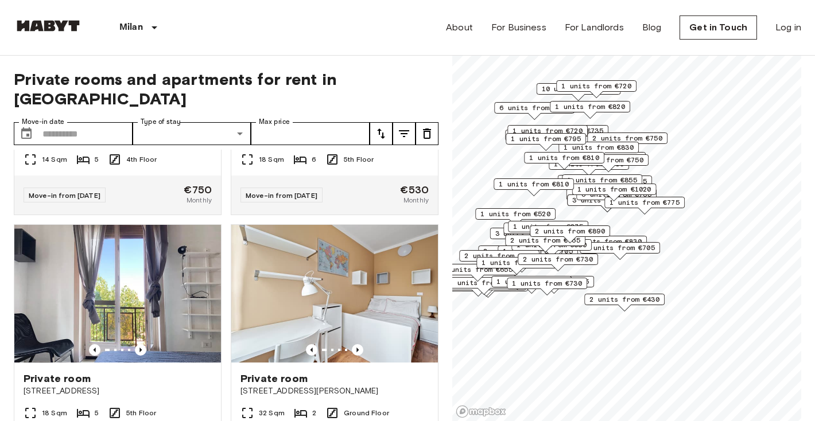
scroll to position [6301, 0]
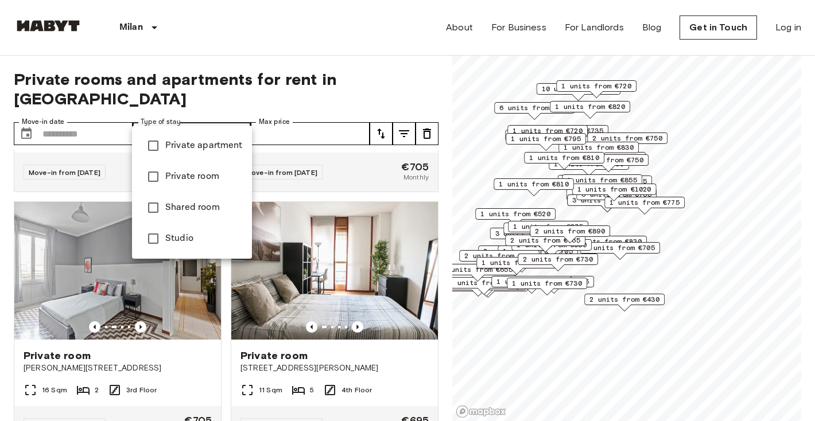
click at [156, 180] on ul "Private apartment Private room Shared room Studio" at bounding box center [192, 192] width 120 height 133
type input "**********"
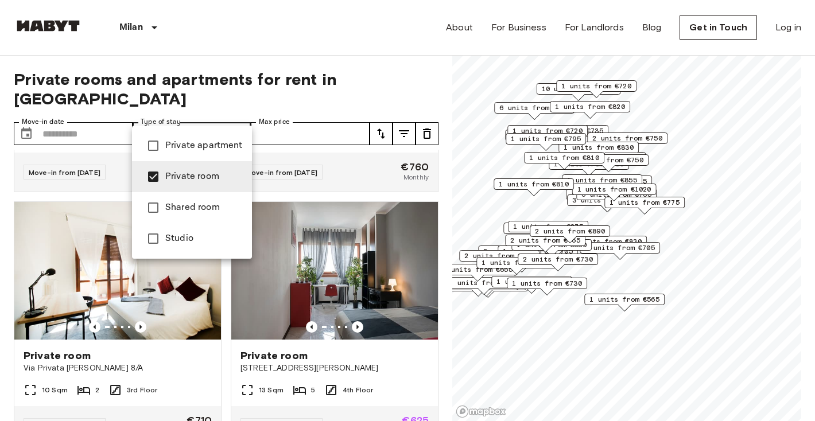
click at [115, 112] on div at bounding box center [407, 210] width 815 height 421
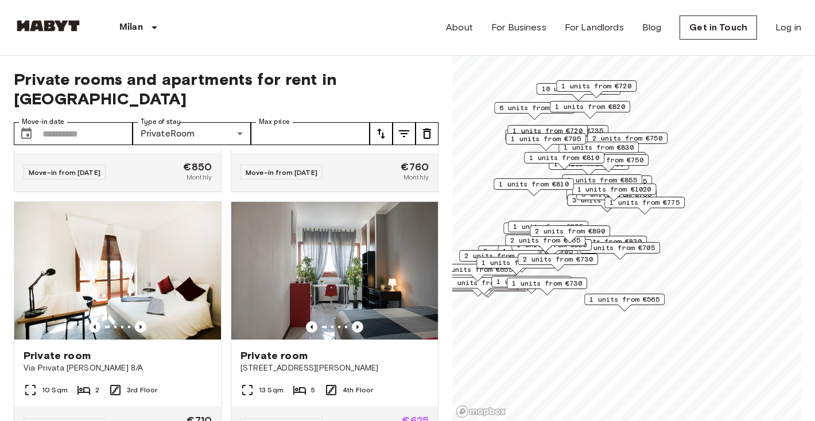
click at [100, 95] on div "**********" at bounding box center [226, 239] width 425 height 366
click at [99, 99] on div "**********" at bounding box center [226, 239] width 425 height 366
click at [101, 102] on div "**********" at bounding box center [226, 239] width 425 height 366
click at [101, 122] on input "Move-in date" at bounding box center [87, 133] width 90 height 23
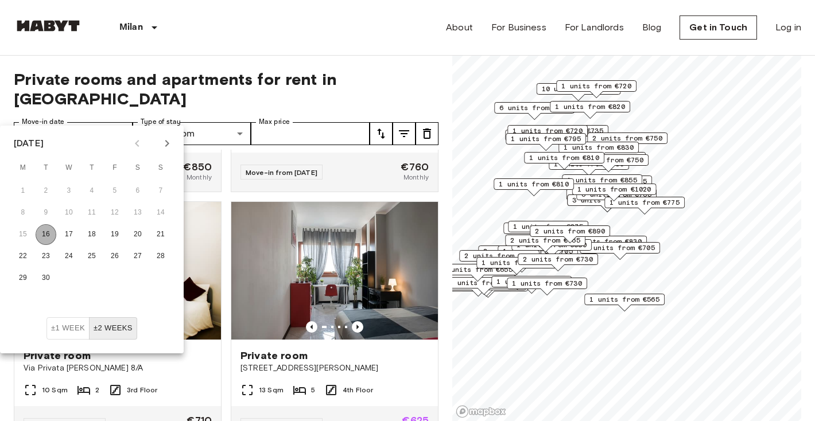
click at [53, 230] on button "16" at bounding box center [46, 234] width 21 height 21
type input "**********"
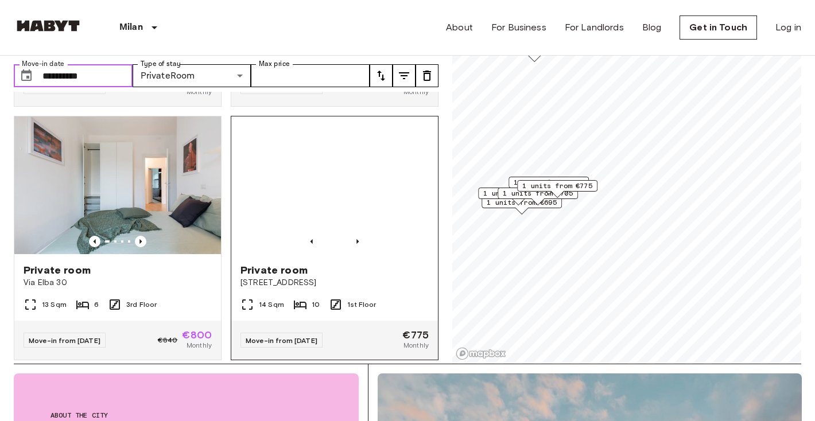
scroll to position [58, 0]
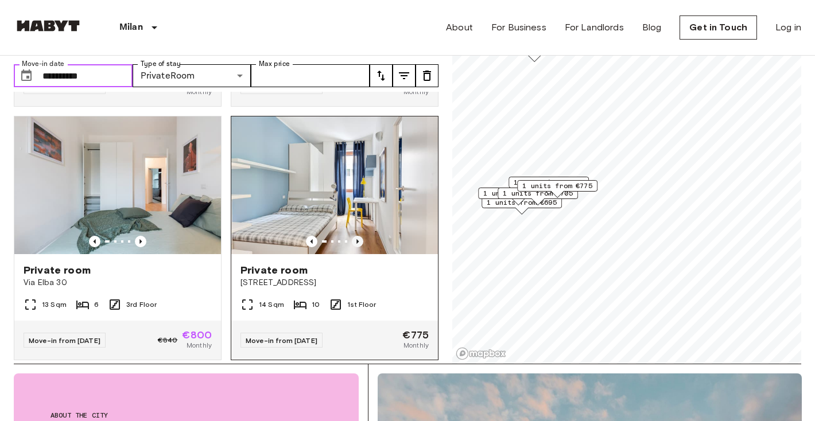
click at [358, 236] on icon "Previous image" at bounding box center [357, 241] width 11 height 11
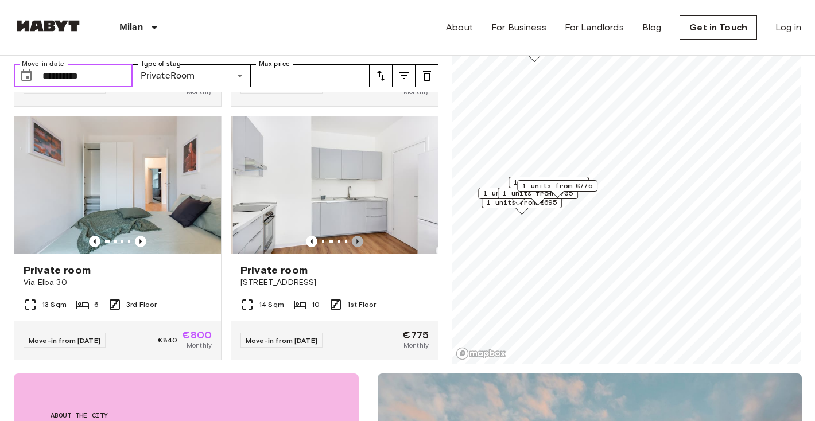
click at [358, 236] on icon "Previous image" at bounding box center [357, 241] width 11 height 11
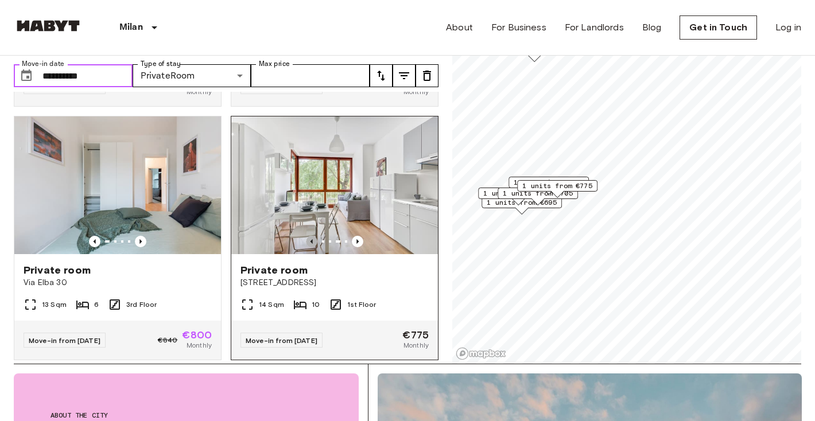
click at [313, 236] on icon "Previous image" at bounding box center [311, 241] width 11 height 11
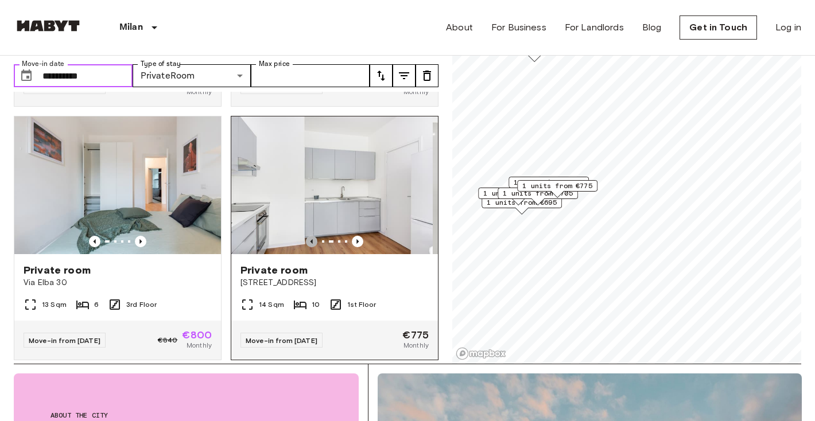
click at [313, 236] on icon "Previous image" at bounding box center [311, 241] width 11 height 11
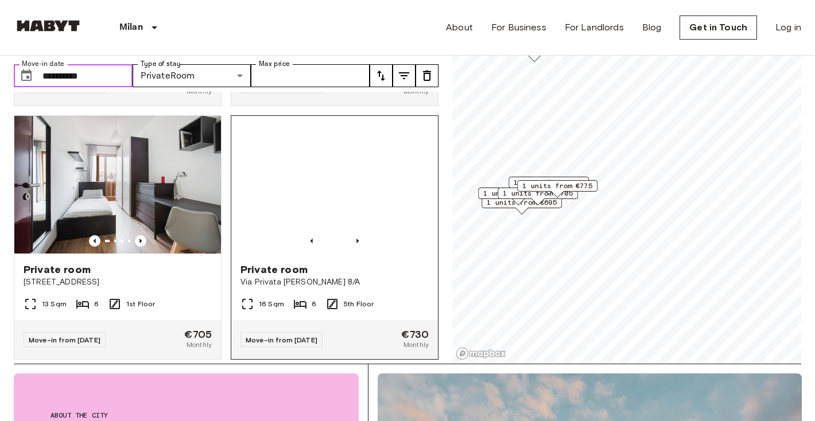
scroll to position [246, 0]
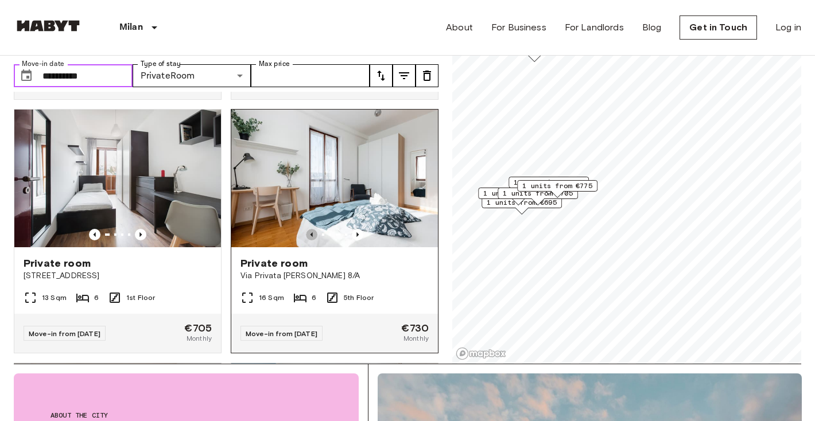
click at [311, 229] on icon "Previous image" at bounding box center [311, 234] width 11 height 11
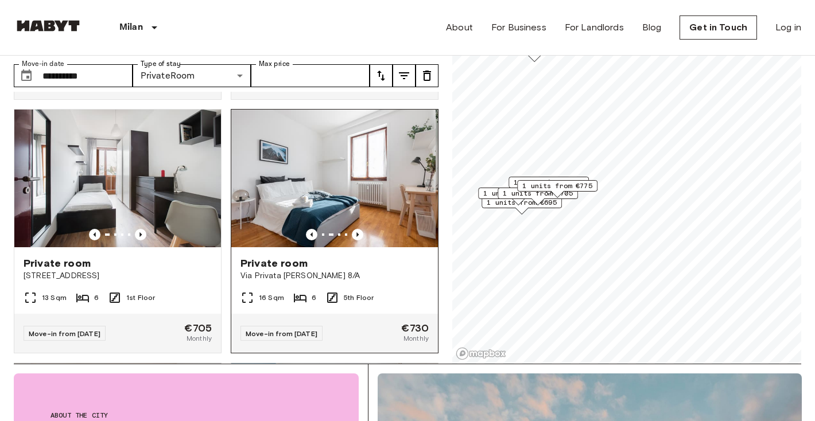
click at [305, 257] on span "Private room" at bounding box center [274, 264] width 67 height 14
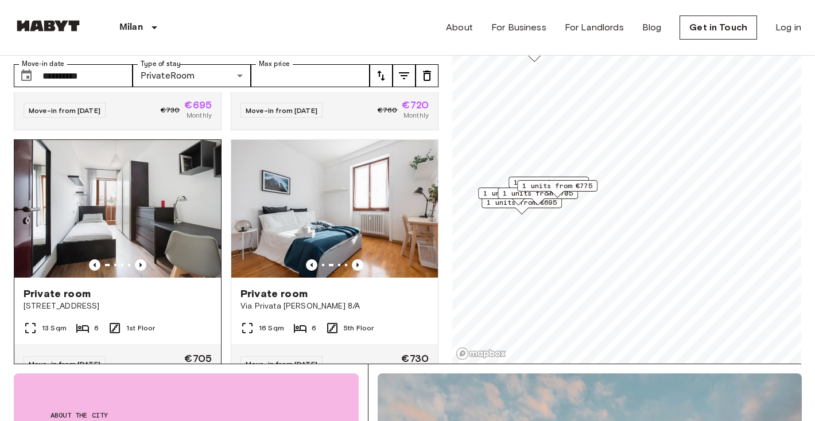
scroll to position [188, 0]
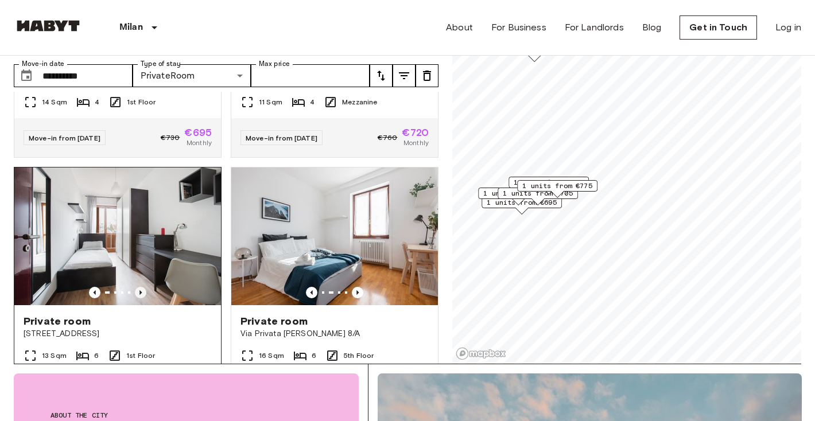
click at [141, 287] on icon "Previous image" at bounding box center [140, 292] width 11 height 11
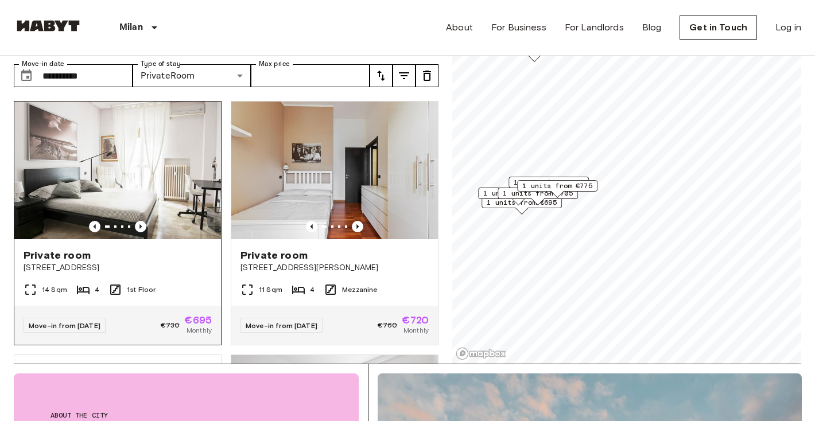
scroll to position [0, 0]
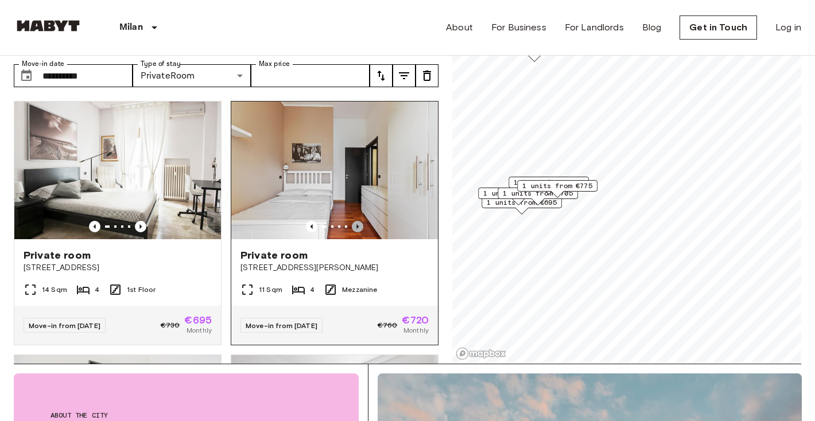
click at [359, 221] on icon "Previous image" at bounding box center [357, 226] width 11 height 11
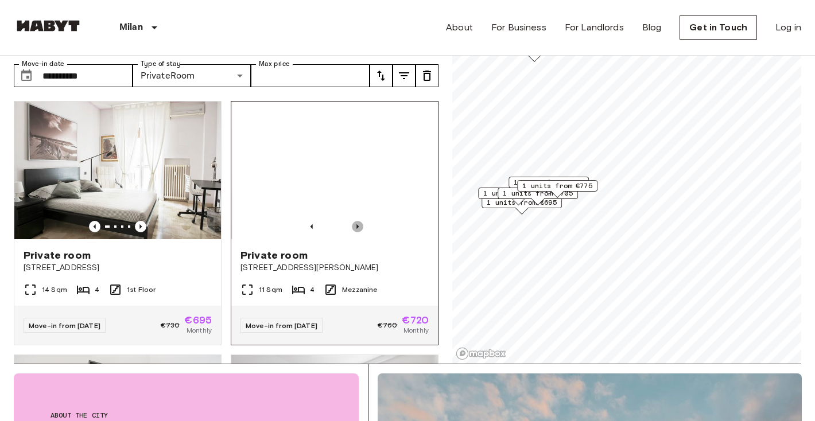
click at [359, 221] on icon "Previous image" at bounding box center [357, 226] width 11 height 11
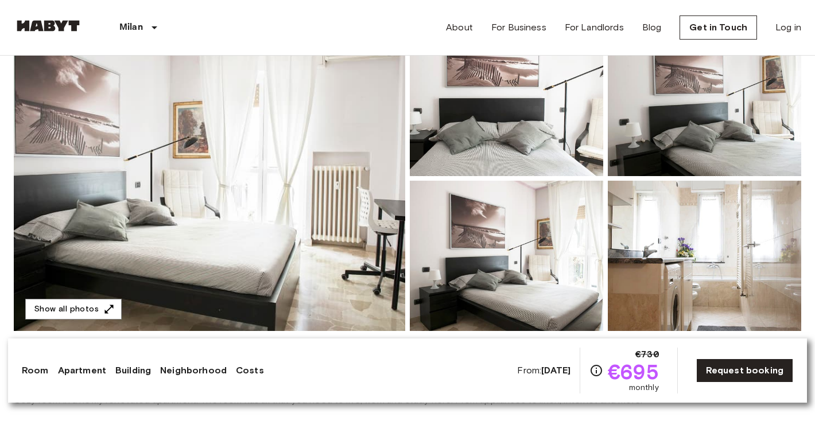
click at [303, 223] on img at bounding box center [209, 178] width 391 height 305
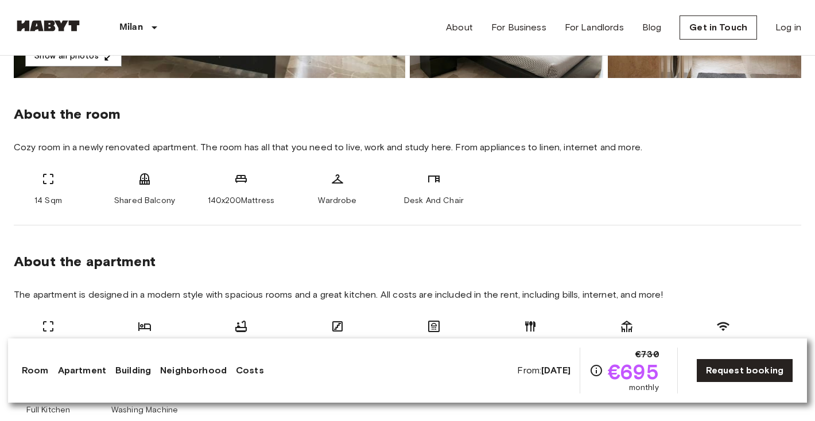
scroll to position [895, 0]
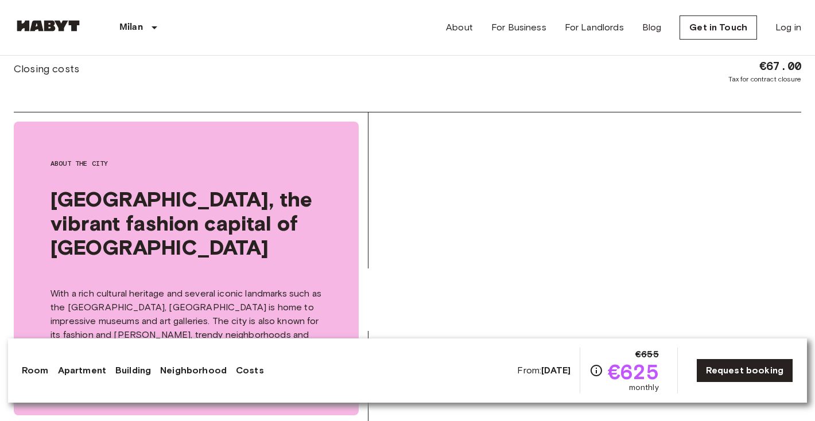
scroll to position [1767, 0]
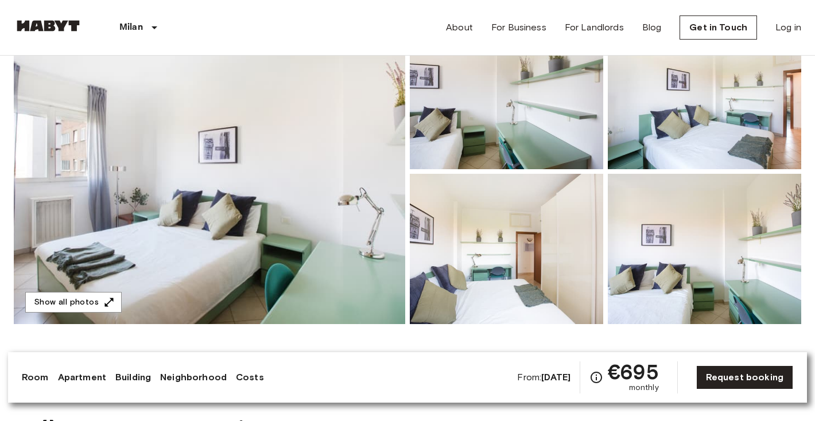
scroll to position [134, 0]
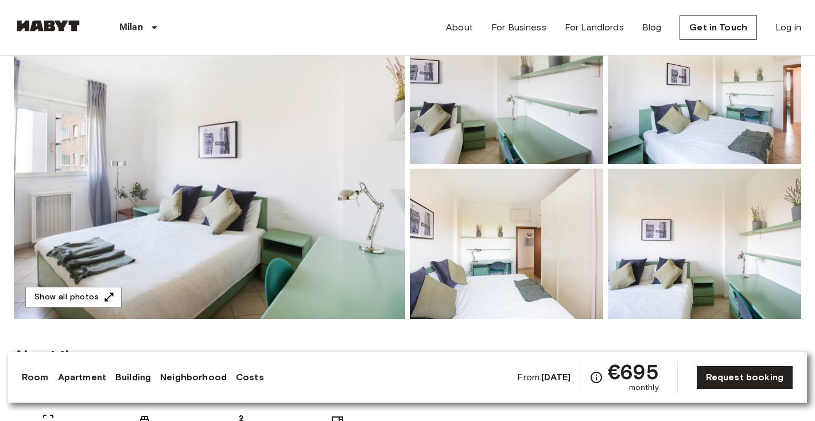
click at [264, 121] on img at bounding box center [209, 166] width 391 height 305
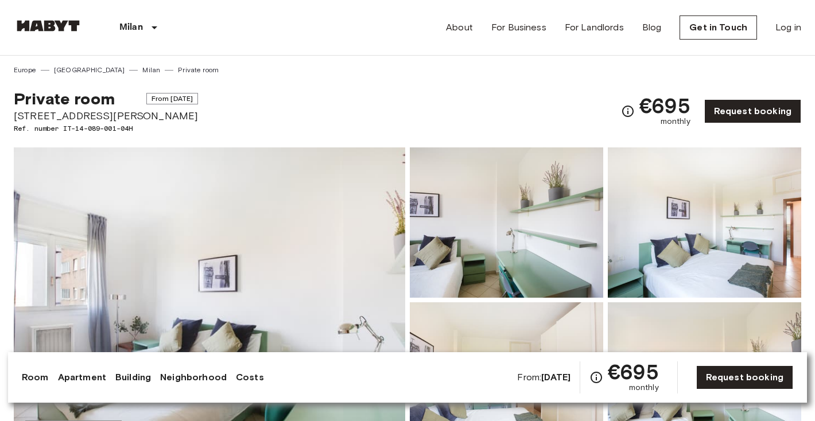
scroll to position [0, 0]
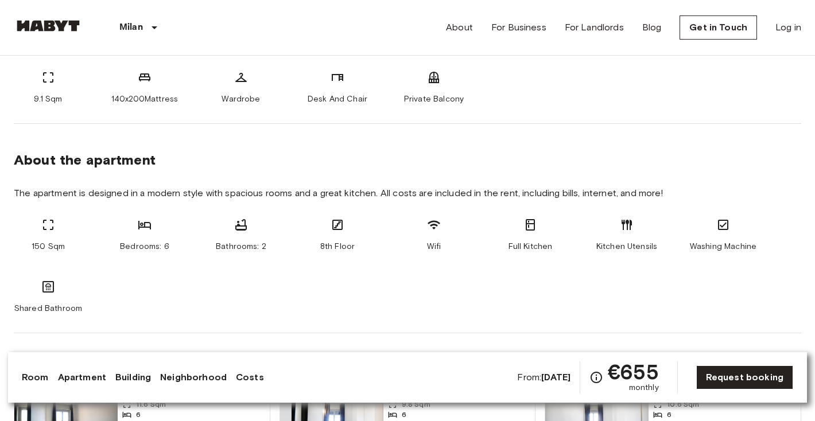
scroll to position [496, 0]
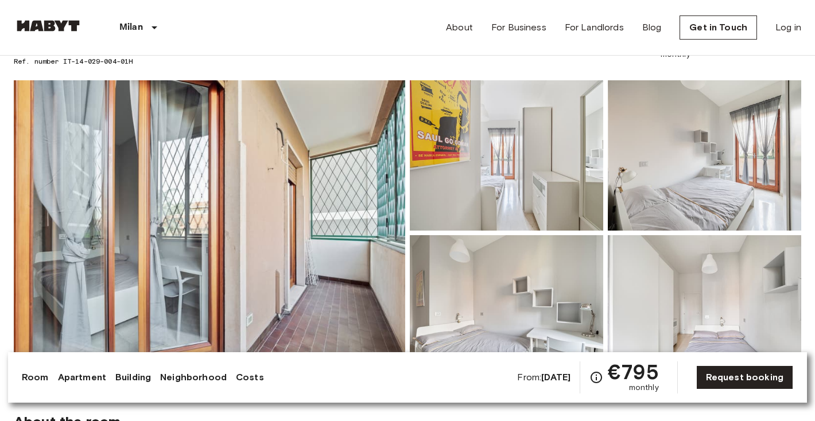
scroll to position [129, 0]
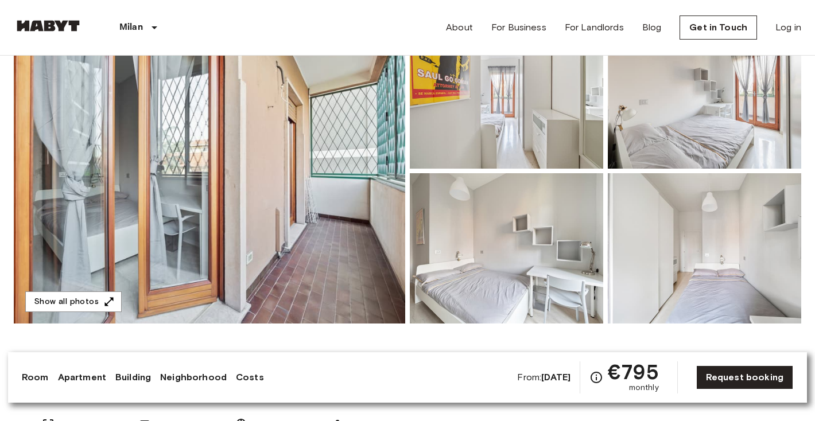
click at [323, 253] on img at bounding box center [209, 170] width 391 height 305
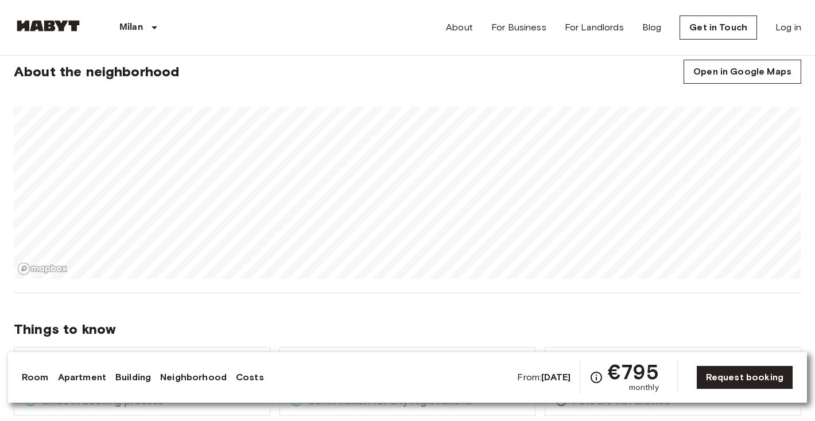
scroll to position [948, 0]
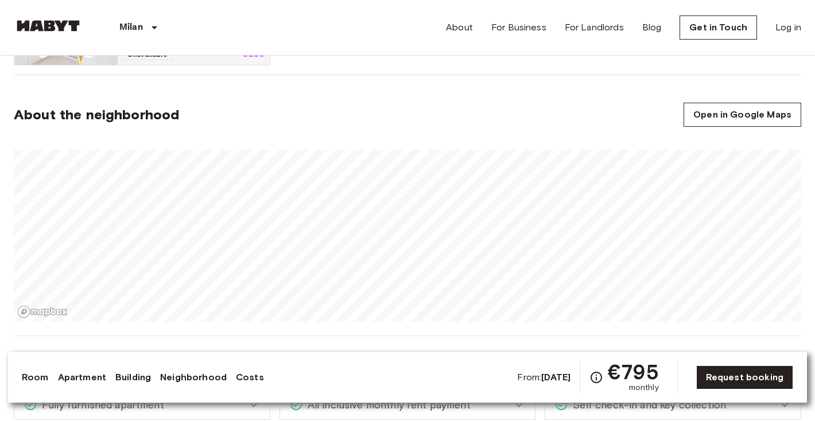
click at [421, 117] on section "About the neighborhood Open in Google Maps" at bounding box center [408, 205] width 788 height 261
click at [429, 126] on section "About the neighborhood Open in Google Maps" at bounding box center [408, 205] width 788 height 261
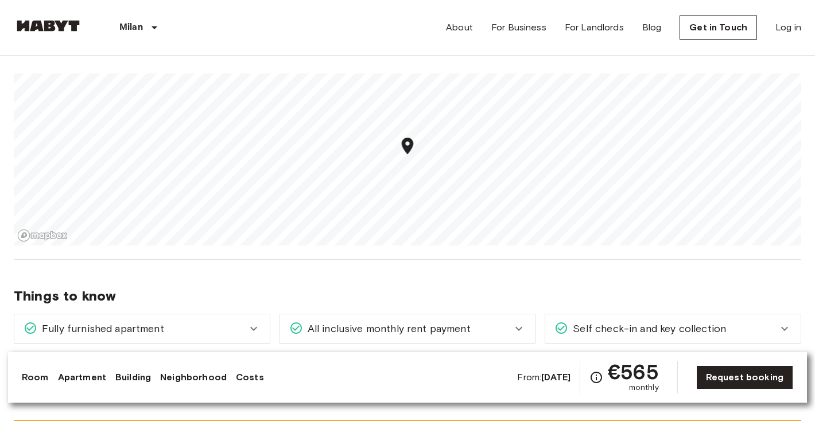
scroll to position [1024, 0]
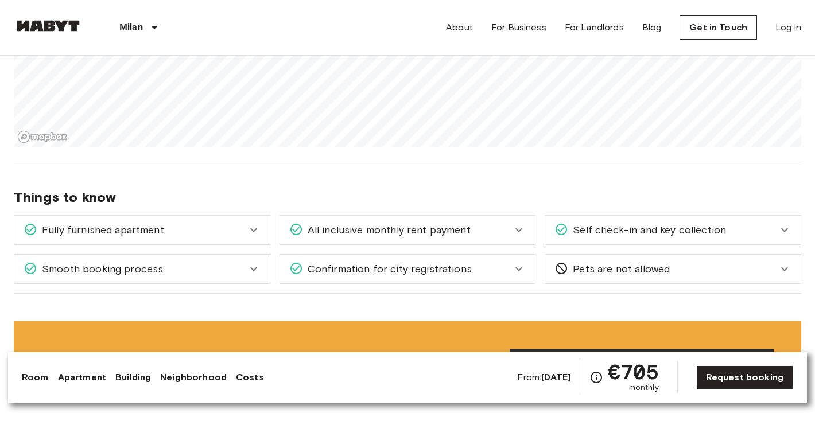
scroll to position [952, 0]
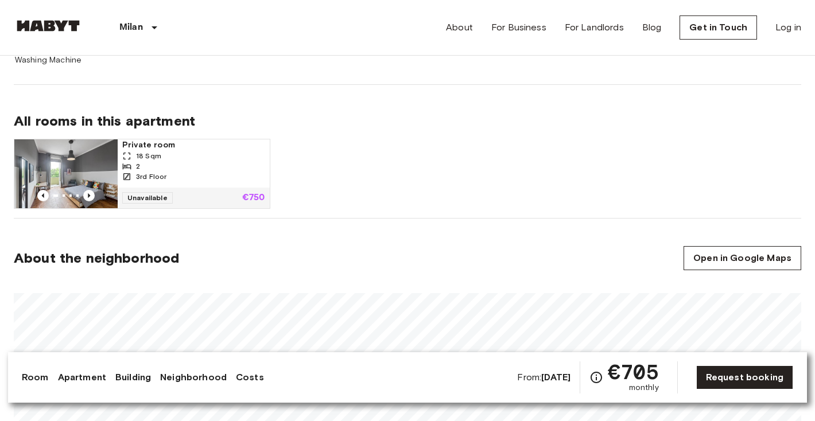
scroll to position [816, 0]
